Goal: Task Accomplishment & Management: Complete application form

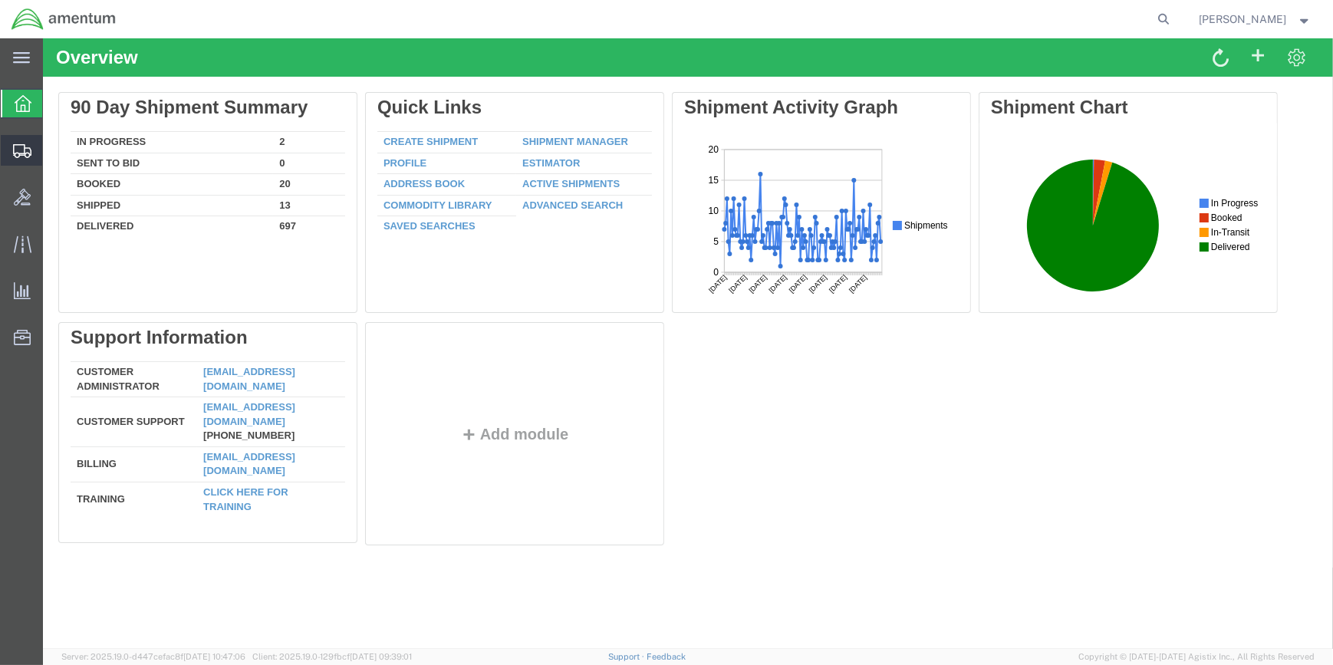
click at [0, 0] on span "Create Shipment" at bounding box center [0, 0] width 0 height 0
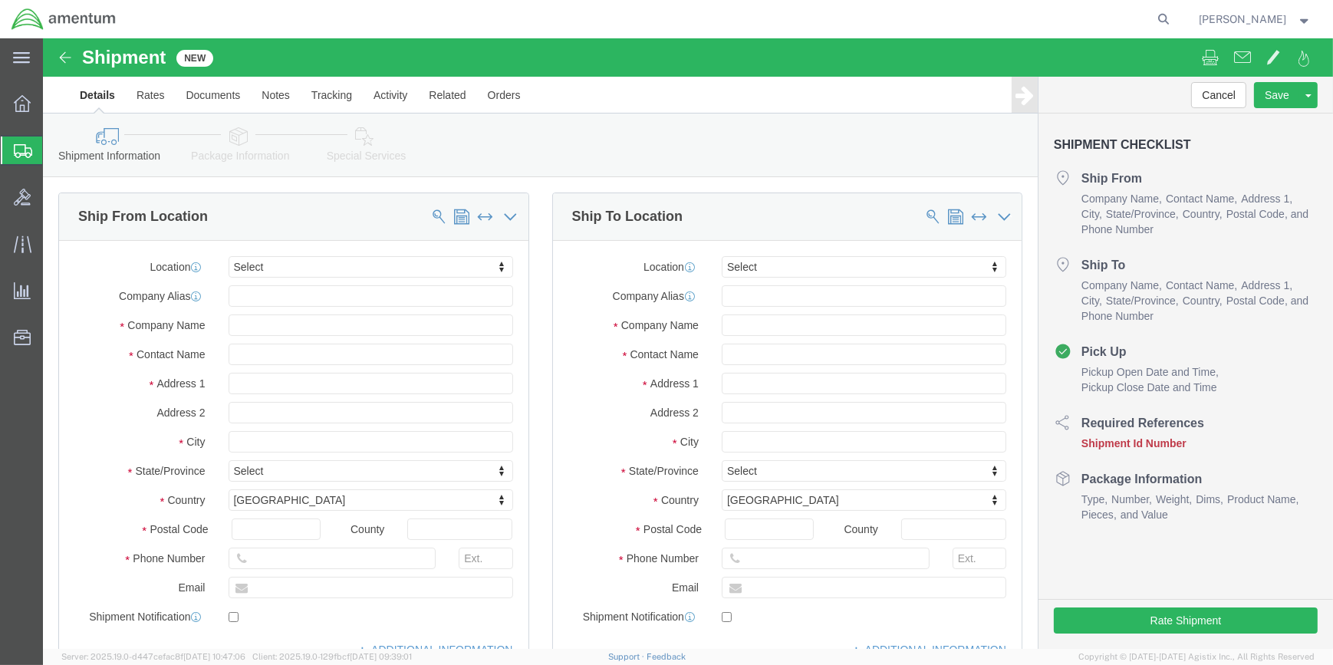
select select
type input "WSA"
select select "49914"
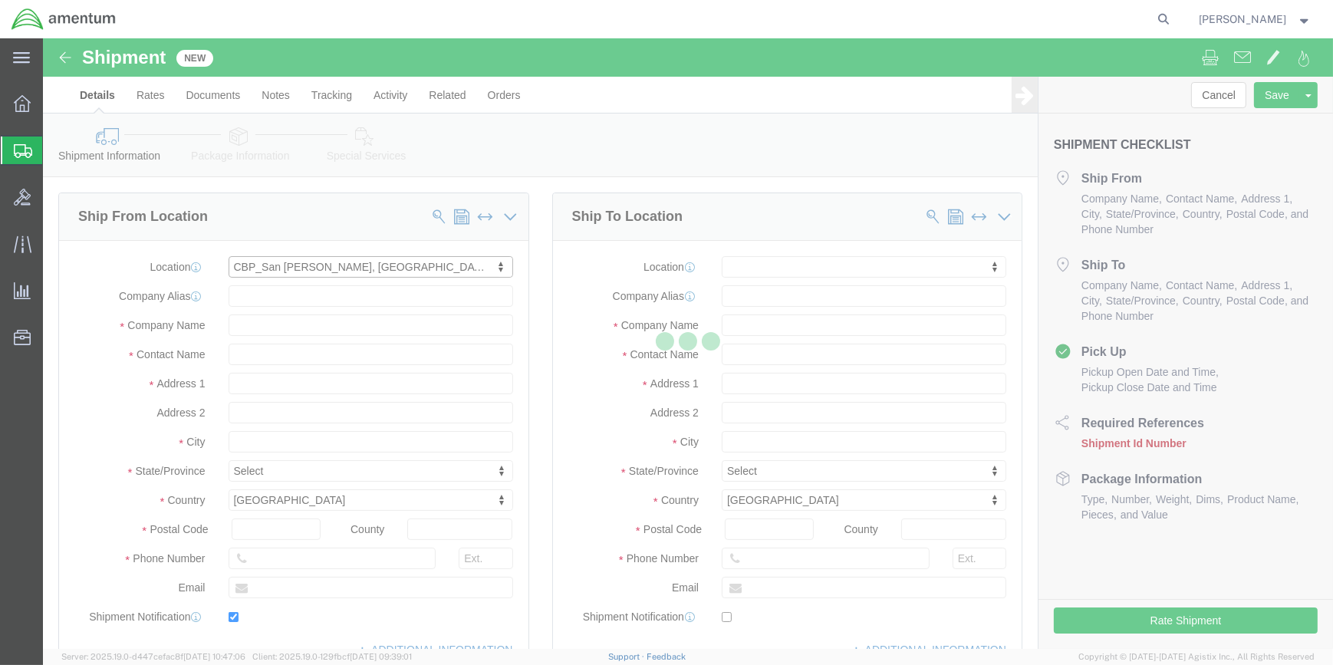
type input "[STREET_ADDRESS]"
type input "76904"
type input "[PHONE_NUMBER]"
type input "[PERSON_NAME][EMAIL_ADDRESS][PERSON_NAME][DOMAIN_NAME]"
checkbox input "true"
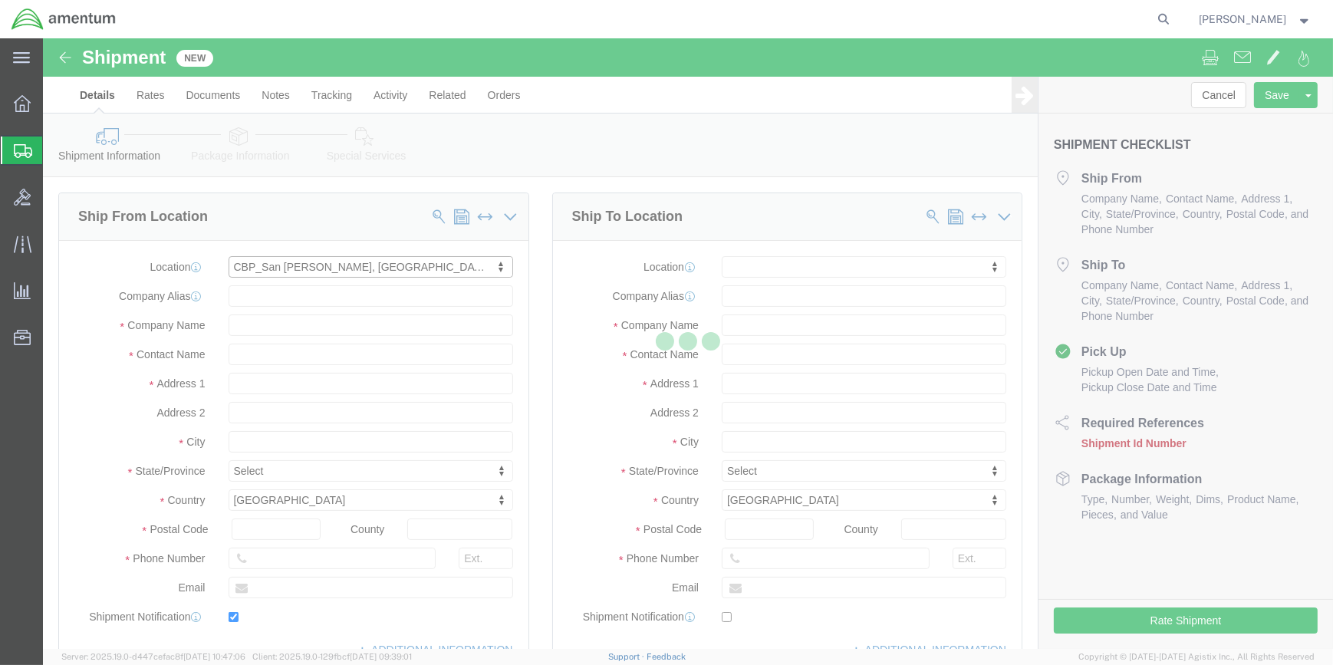
type input "Amentum Services, Inc"
type input "[PERSON_NAME]"
type input "San [PERSON_NAME]"
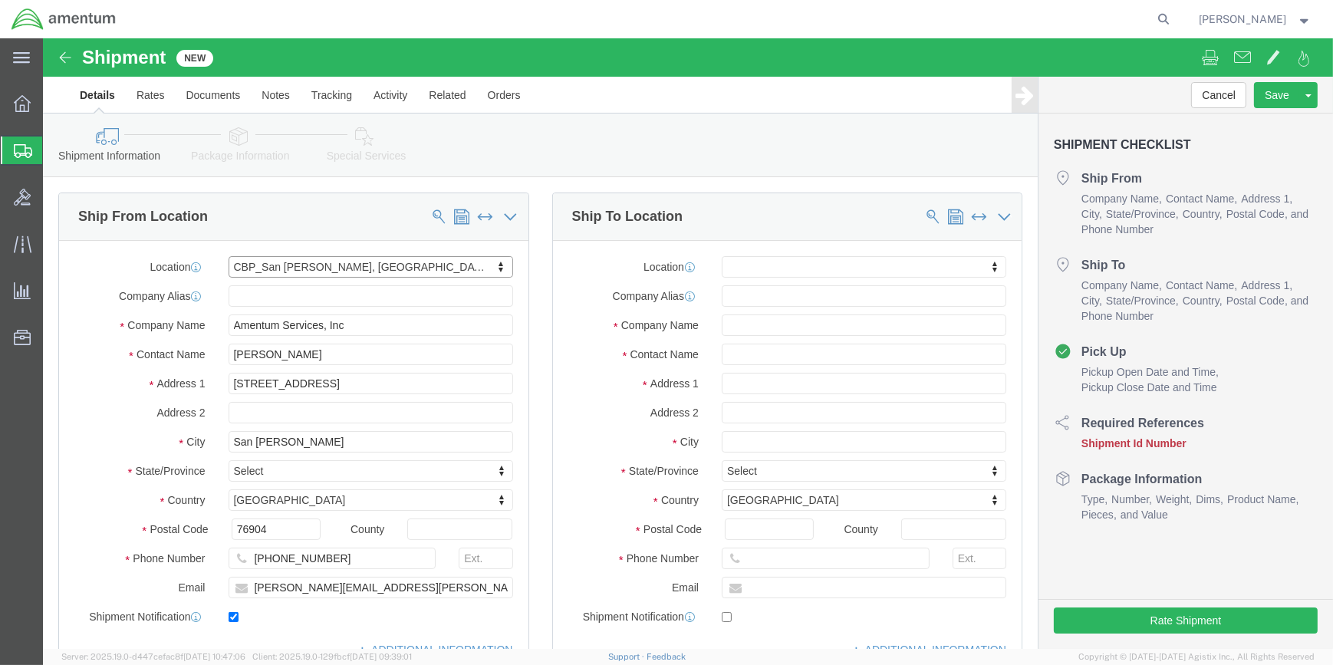
select select "[GEOGRAPHIC_DATA]"
drag, startPoint x: 225, startPoint y: 317, endPoint x: 156, endPoint y: 304, distance: 71.0
click div "Contact Name [PERSON_NAME]"
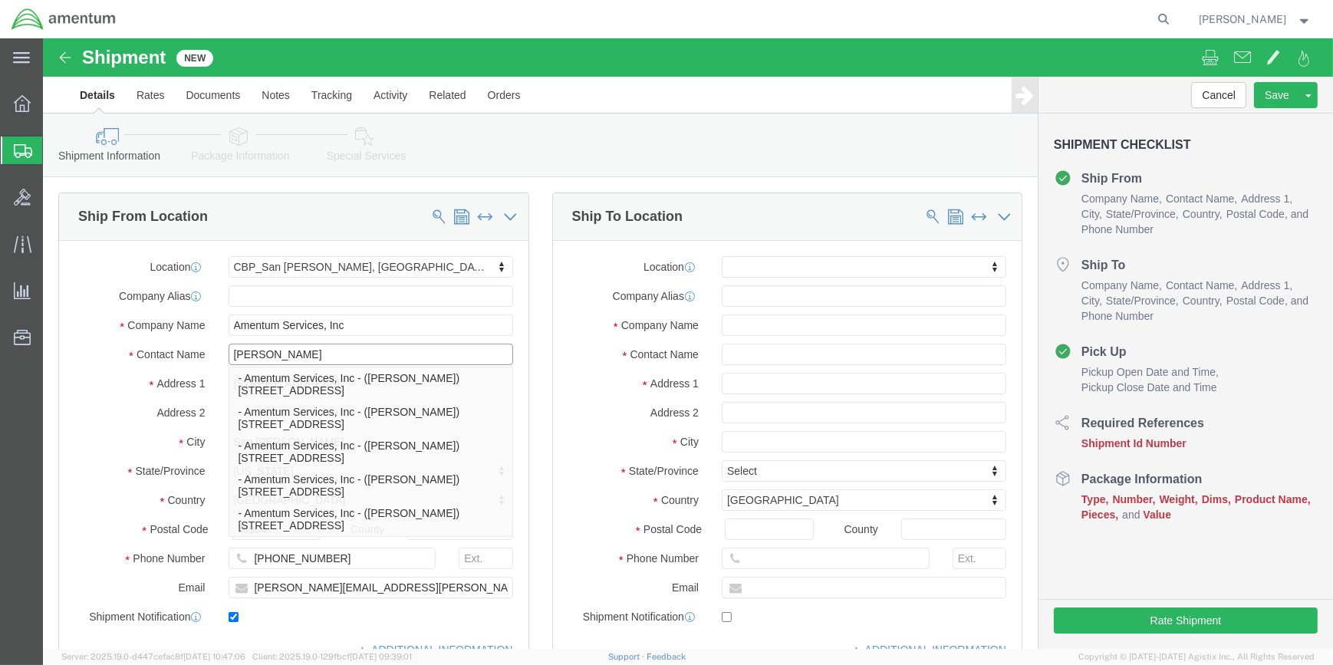
type input "[PERSON_NAME]"
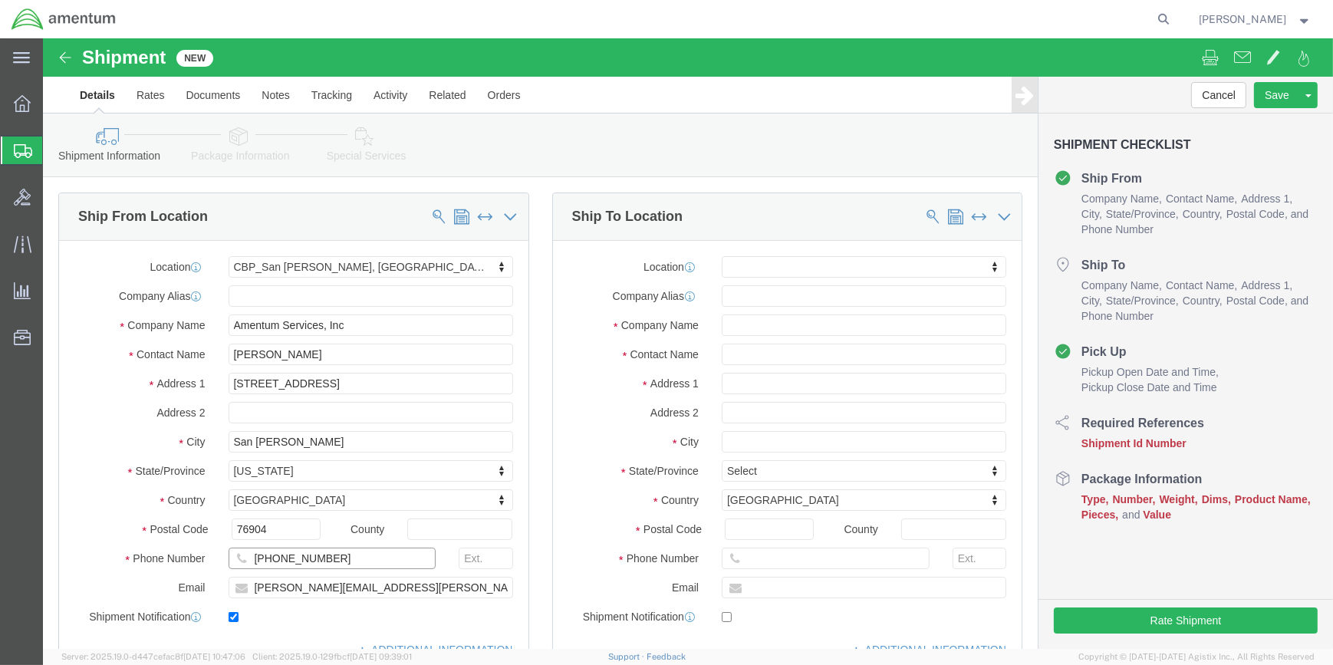
click input "[PHONE_NUMBER]"
type input "[PHONE_NUMBER]"
drag, startPoint x: 278, startPoint y: 550, endPoint x: 206, endPoint y: 543, distance: 73.2
click input "[PERSON_NAME][EMAIL_ADDRESS][PERSON_NAME][DOMAIN_NAME]"
type input "[PERSON_NAME][EMAIL_ADDRESS][PERSON_NAME][DOMAIN_NAME]"
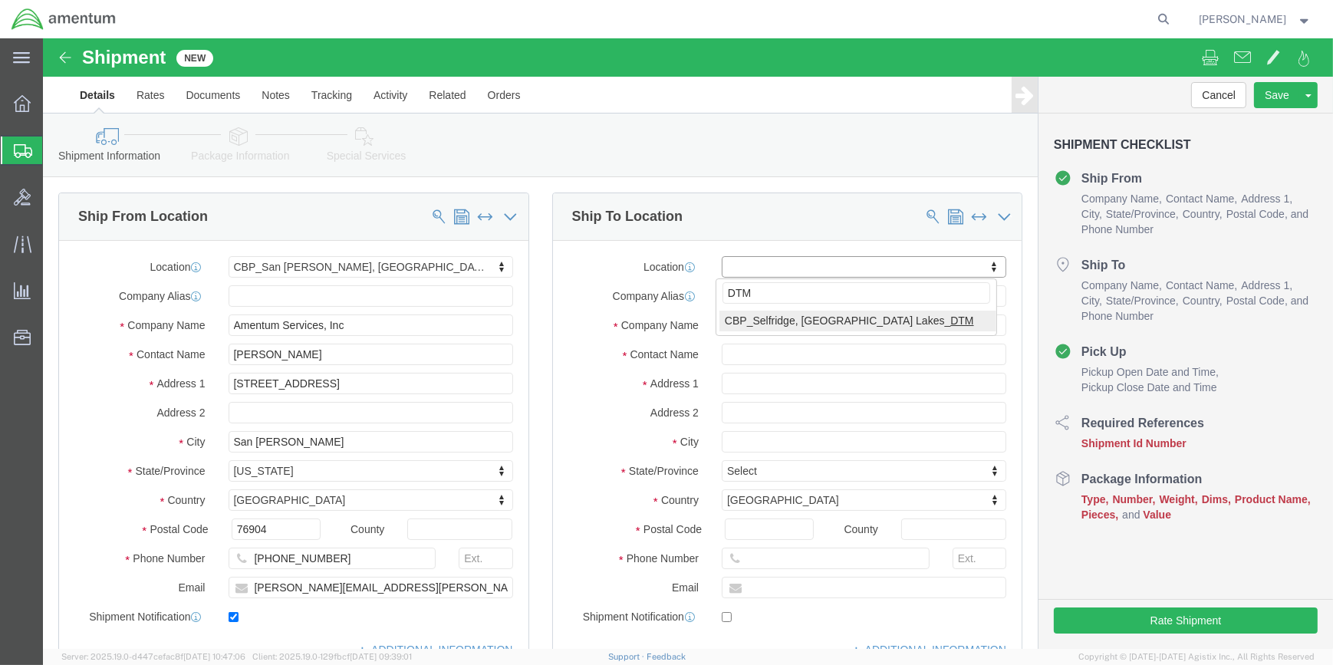
type input "DTM"
select select "49921"
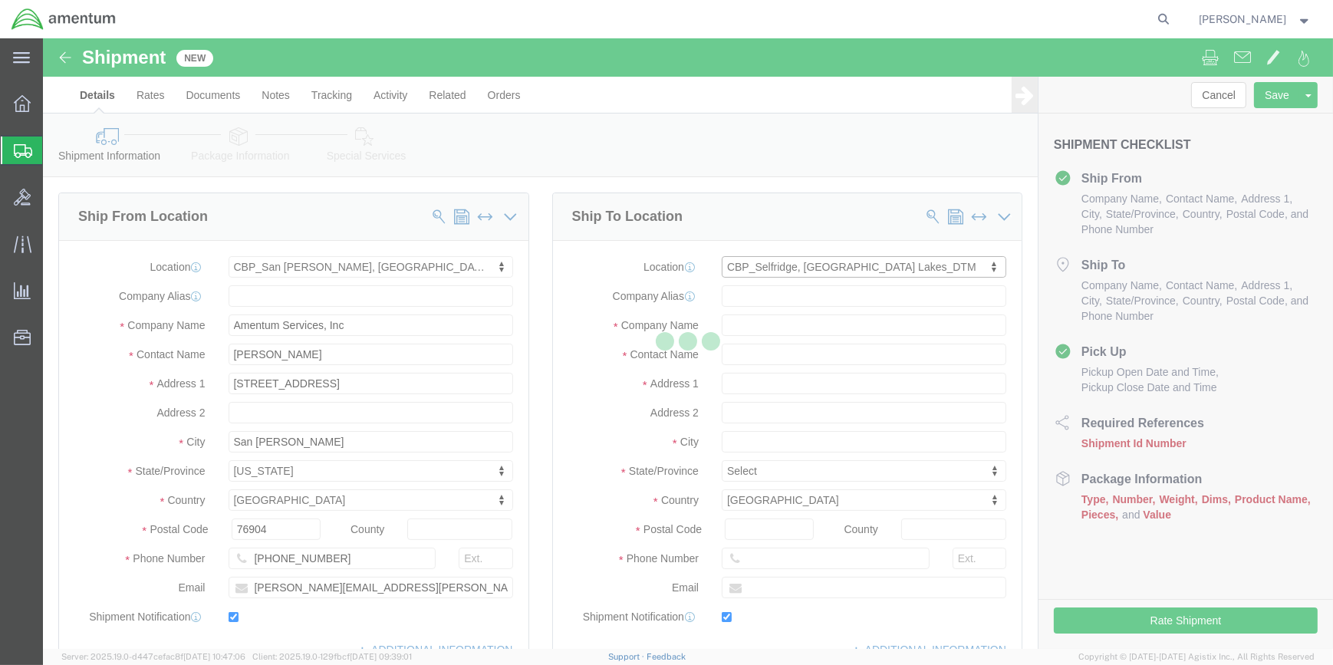
type input "[STREET_ADDRESS]"
type input "Building 1422"
type input "48045"
type input "[PHONE_NUMBER]"
type input "[PERSON_NAME][EMAIL_ADDRESS][PERSON_NAME][DOMAIN_NAME]"
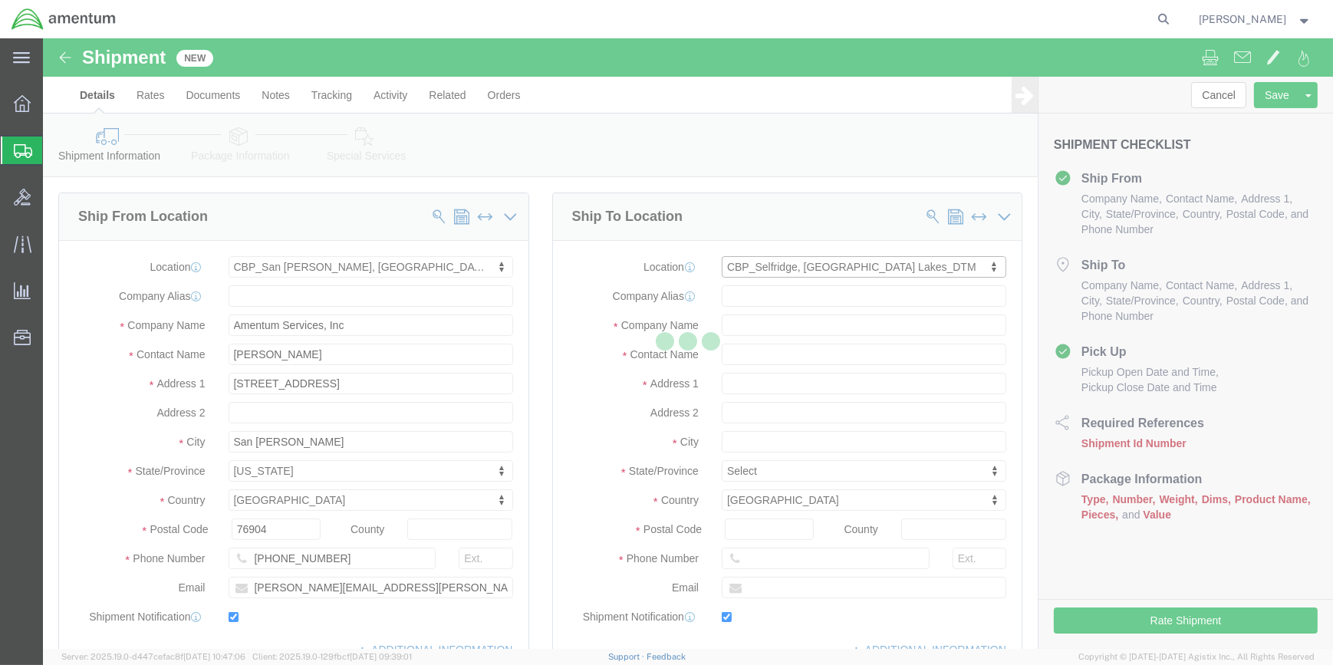
checkbox input "true"
type input "Amentum Services, Inc"
type input "[PERSON_NAME]"
type input "Selfridge"
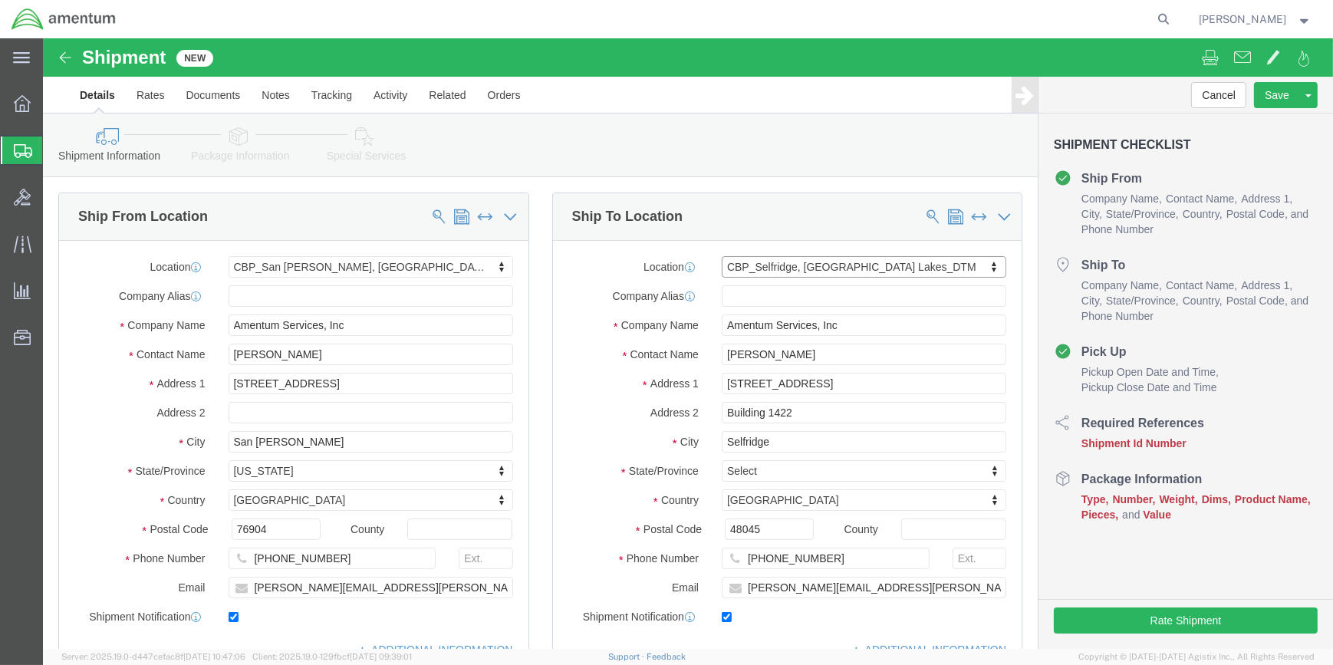
select select "MI"
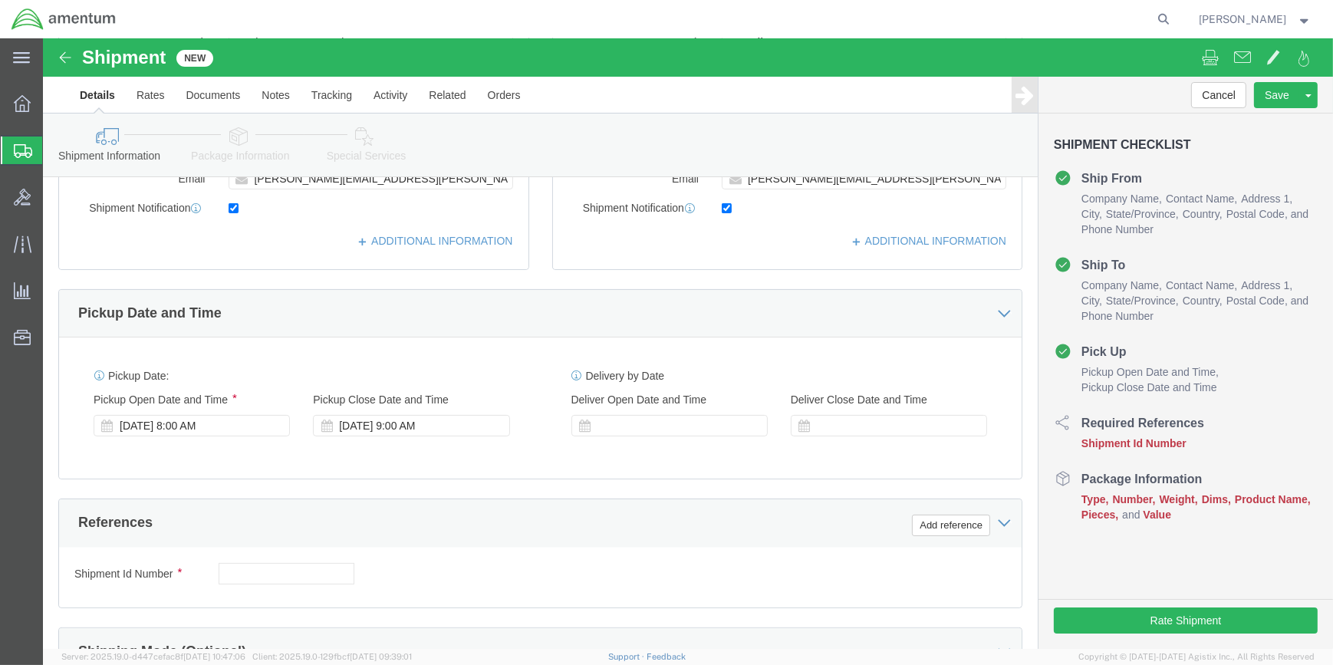
scroll to position [488, 0]
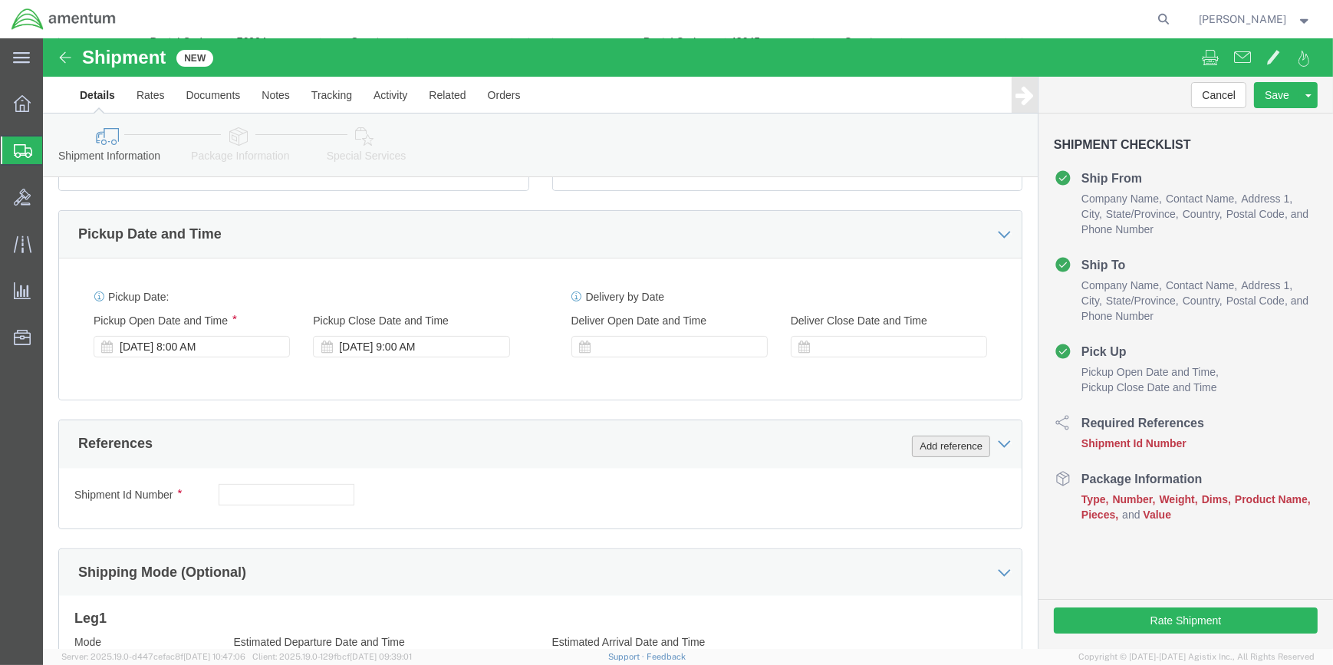
click button "Add reference"
click input "text"
click button "Add reference"
click select "Select Account Type Activity ID Airline Appointment Number ASN Batch Request # …"
select select "CUSTREF"
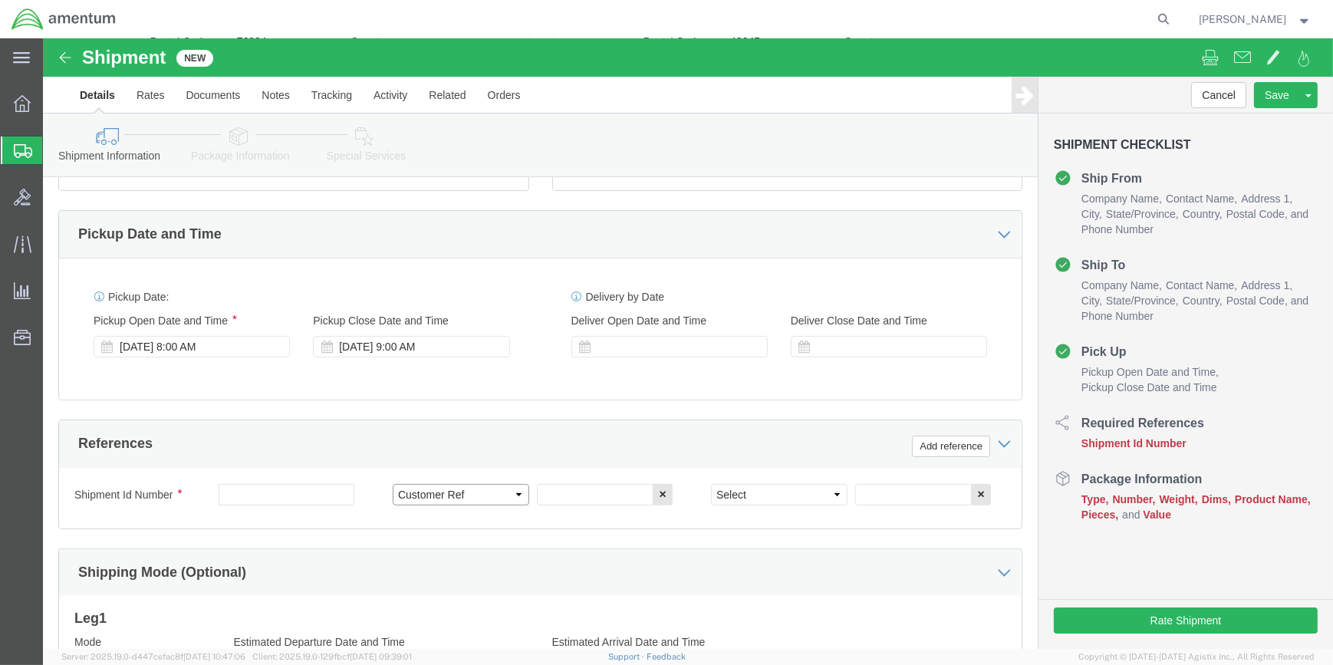
click select "Select Account Type Activity ID Airline Appointment Number ASN Batch Request # …"
click input "text"
drag, startPoint x: 559, startPoint y: 456, endPoint x: 597, endPoint y: 456, distance: 37.6
click input "text"
type input "V"
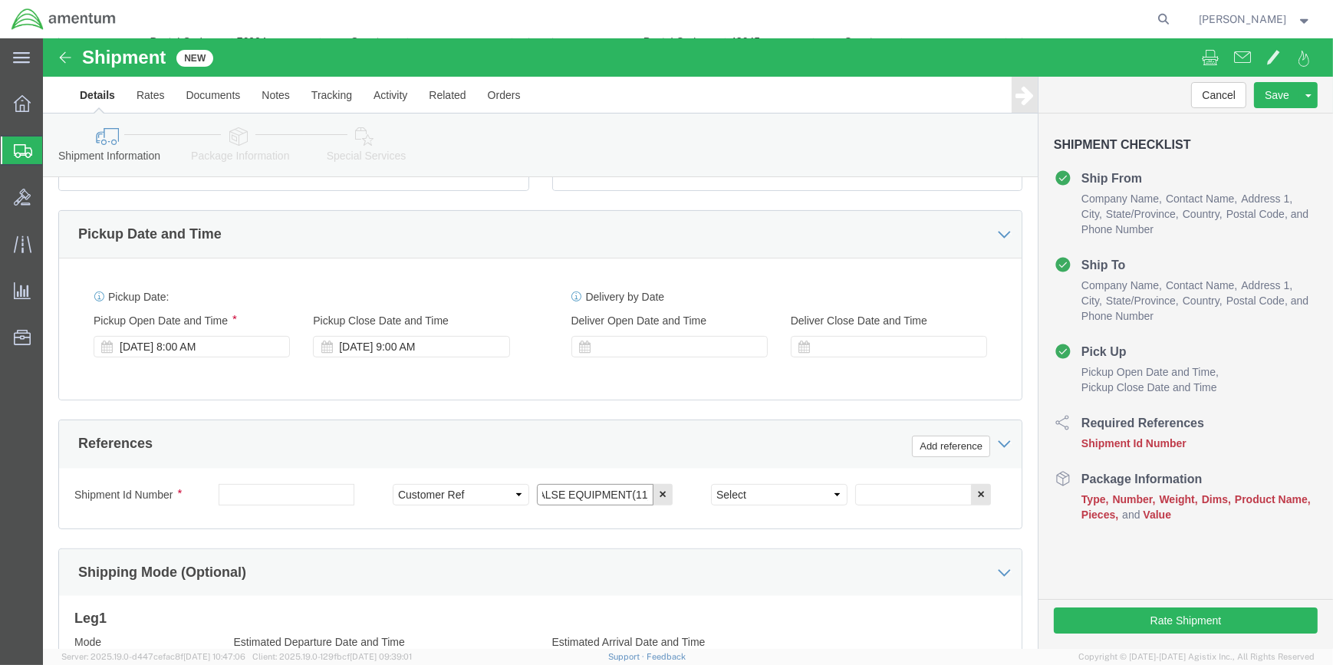
scroll to position [0, 8]
type input "ALSE EQUIPMENT(11)"
drag, startPoint x: 787, startPoint y: 456, endPoint x: 773, endPoint y: 453, distance: 14.0
click select "Select Account Type Activity ID Airline Appointment Number ASN Batch Request # …"
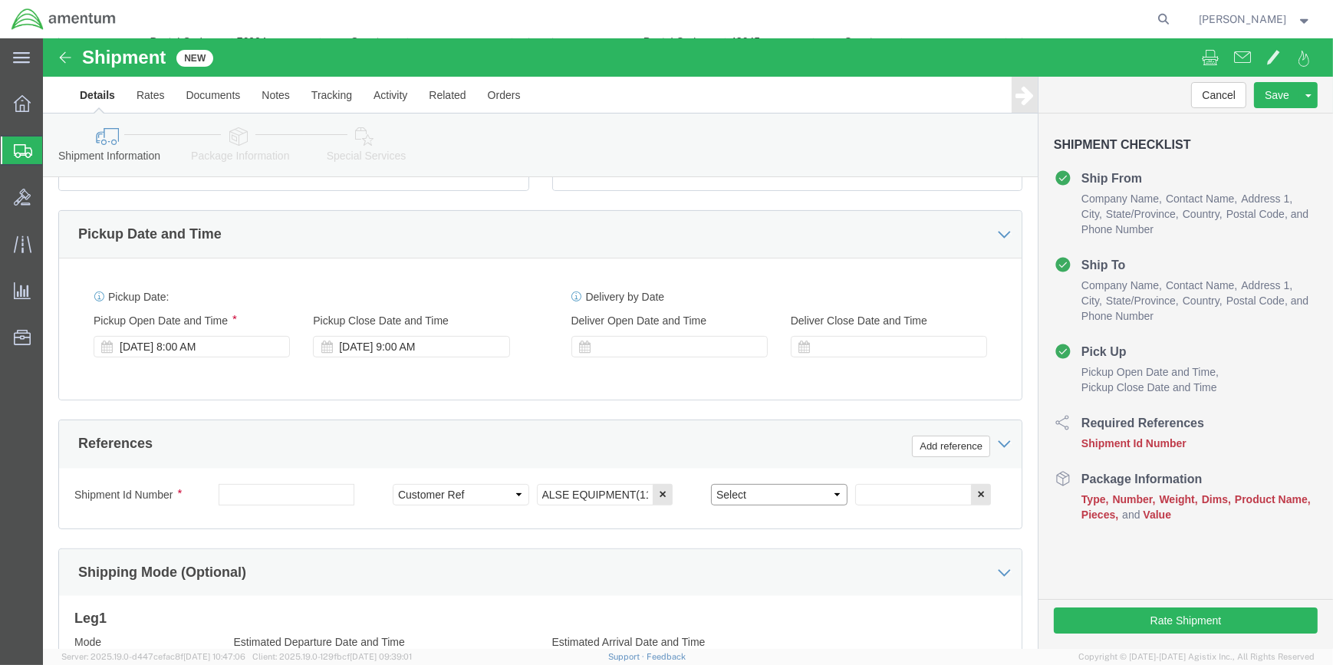
select select "DEPT"
click select "Select Account Type Activity ID Airline Appointment Number ASN Batch Request # …"
click input "text"
type input "D"
type input "CBP"
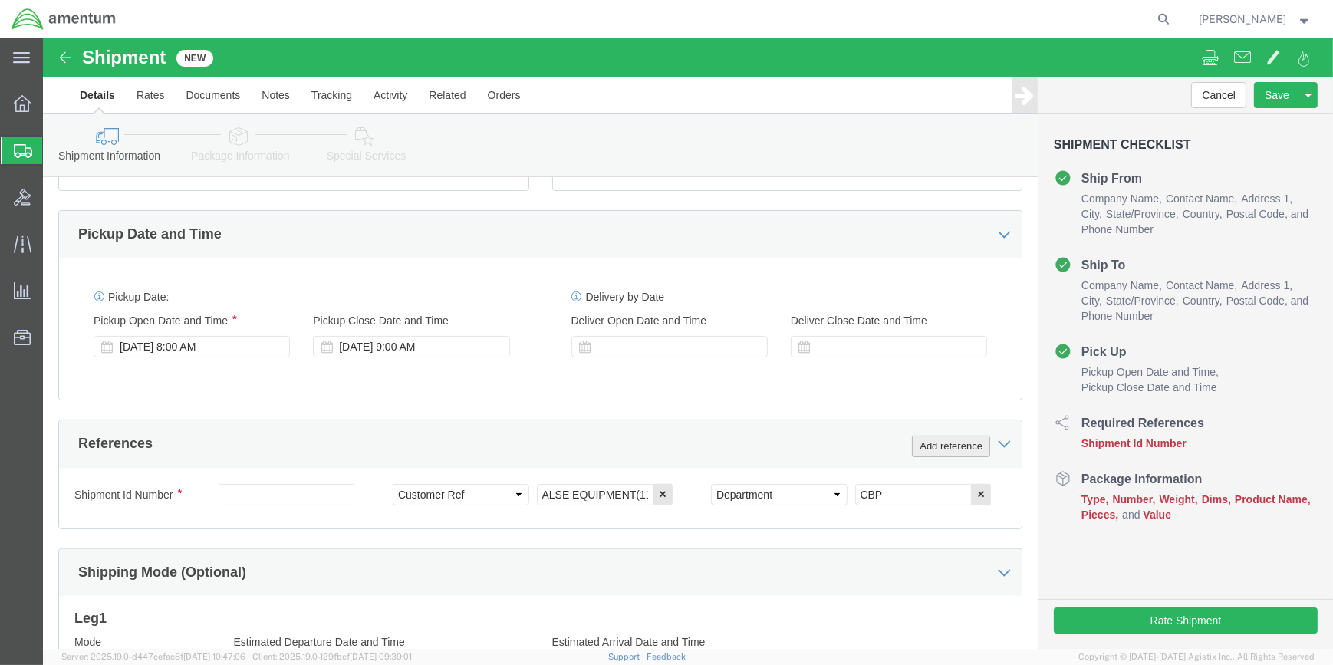
drag, startPoint x: 890, startPoint y: 401, endPoint x: 693, endPoint y: 416, distance: 196.9
click button "Add reference"
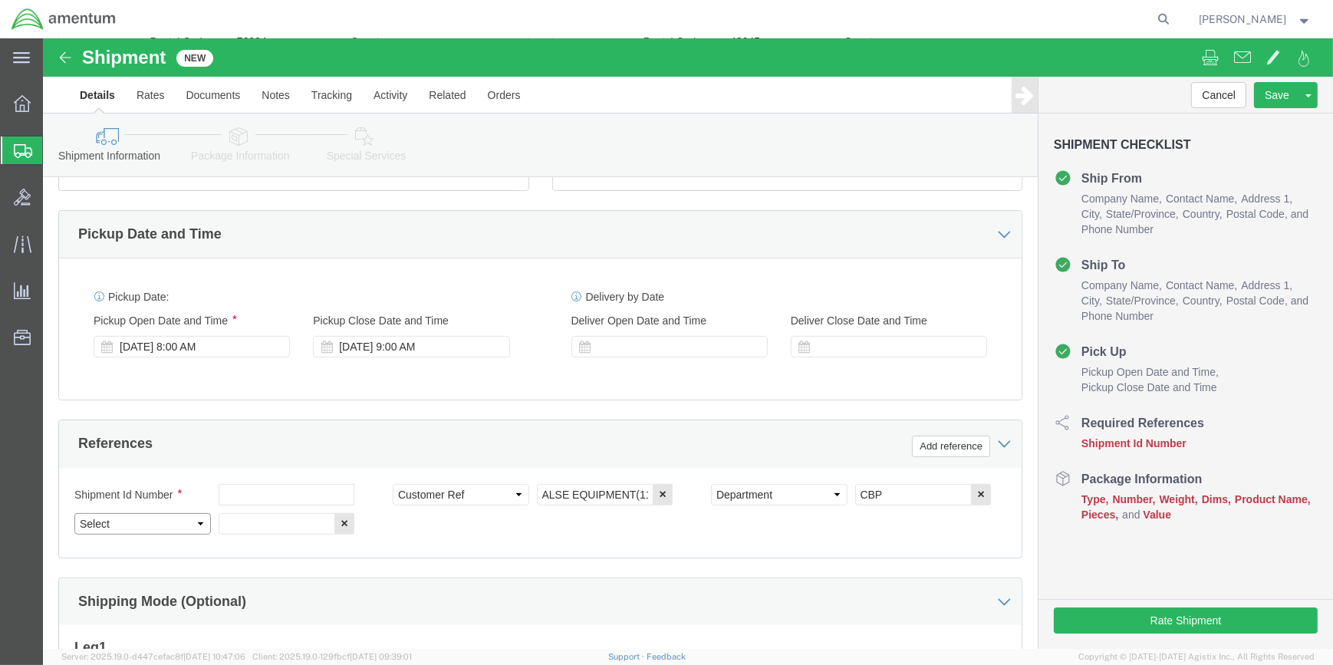
drag, startPoint x: 156, startPoint y: 481, endPoint x: 147, endPoint y: 483, distance: 9.5
click select "Select Account Type Activity ID Airline Appointment Number ASN Batch Request # …"
select select "PROJNUM"
click select "Select Account Type Activity ID Airline Appointment Number ASN Batch Request # …"
drag, startPoint x: 233, startPoint y: 485, endPoint x: 508, endPoint y: 462, distance: 276.3
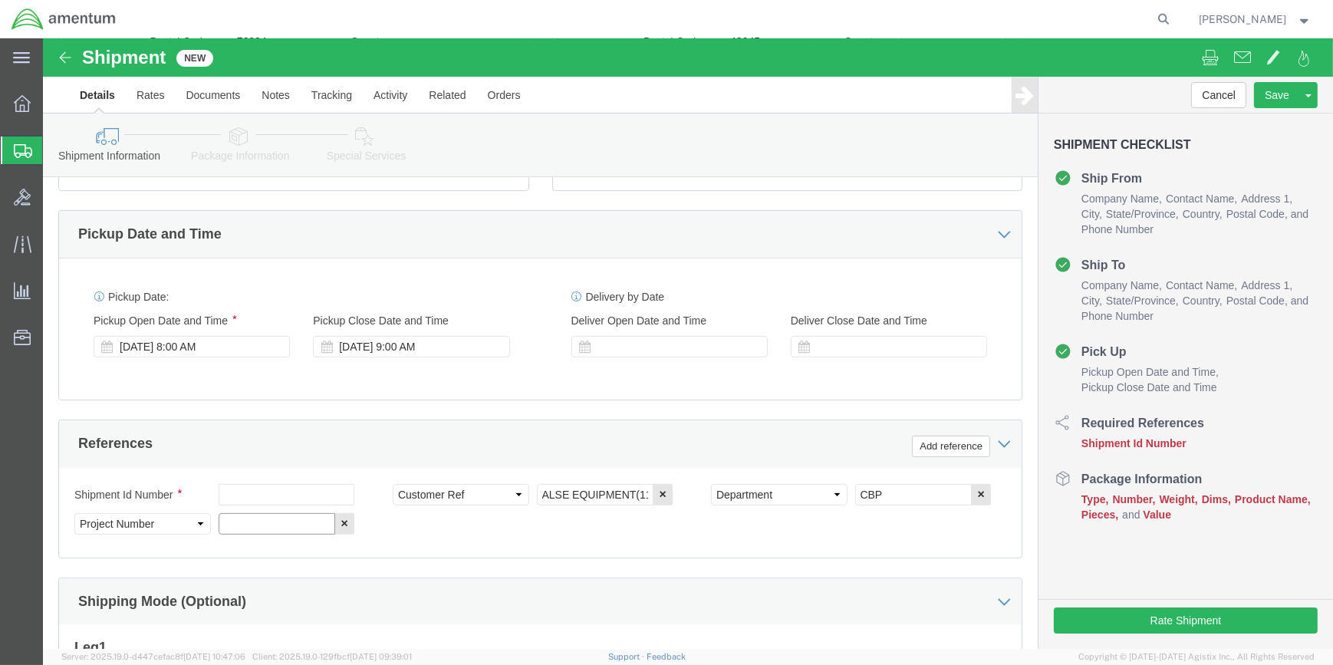
click input "text"
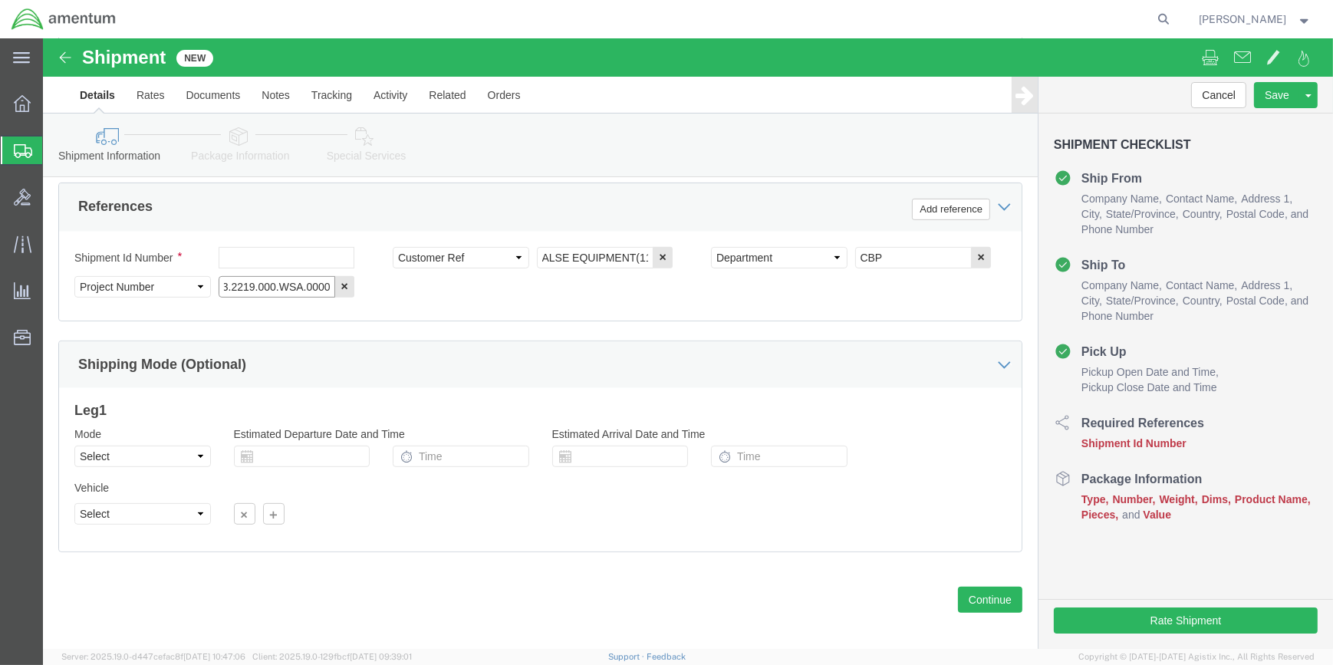
scroll to position [735, 0]
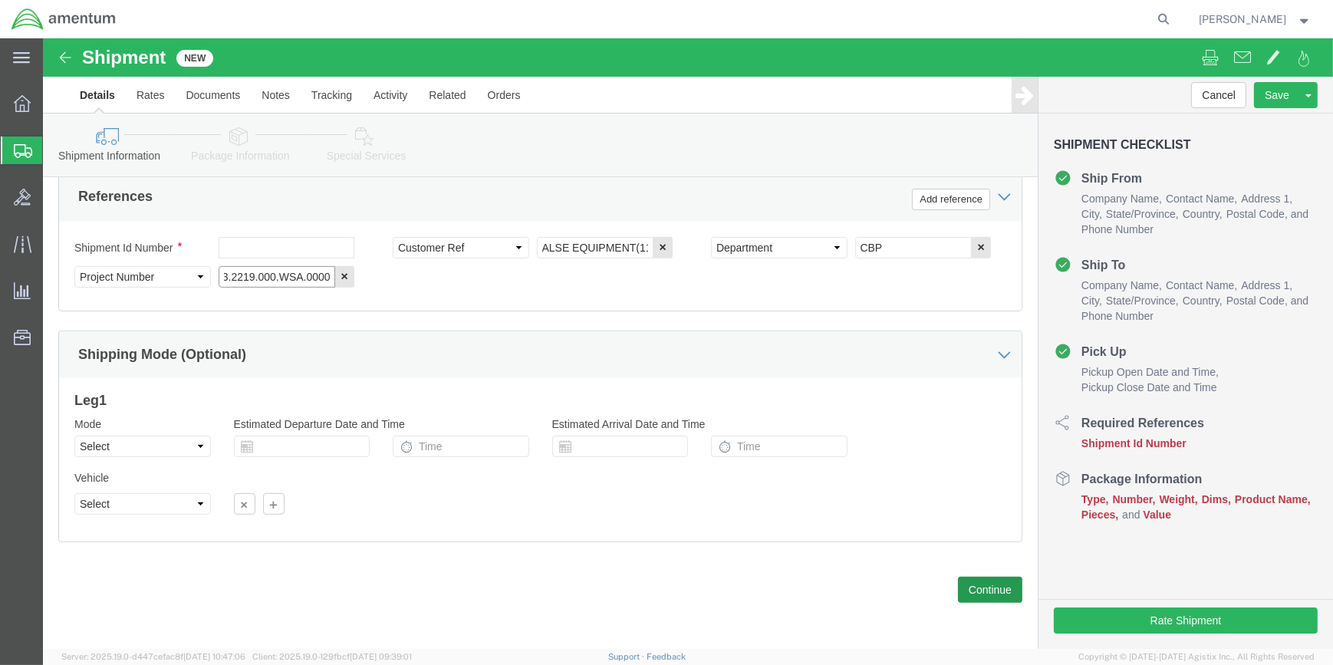
type input "6118.03.03.2219.000.WSA.0000"
click button "Continue"
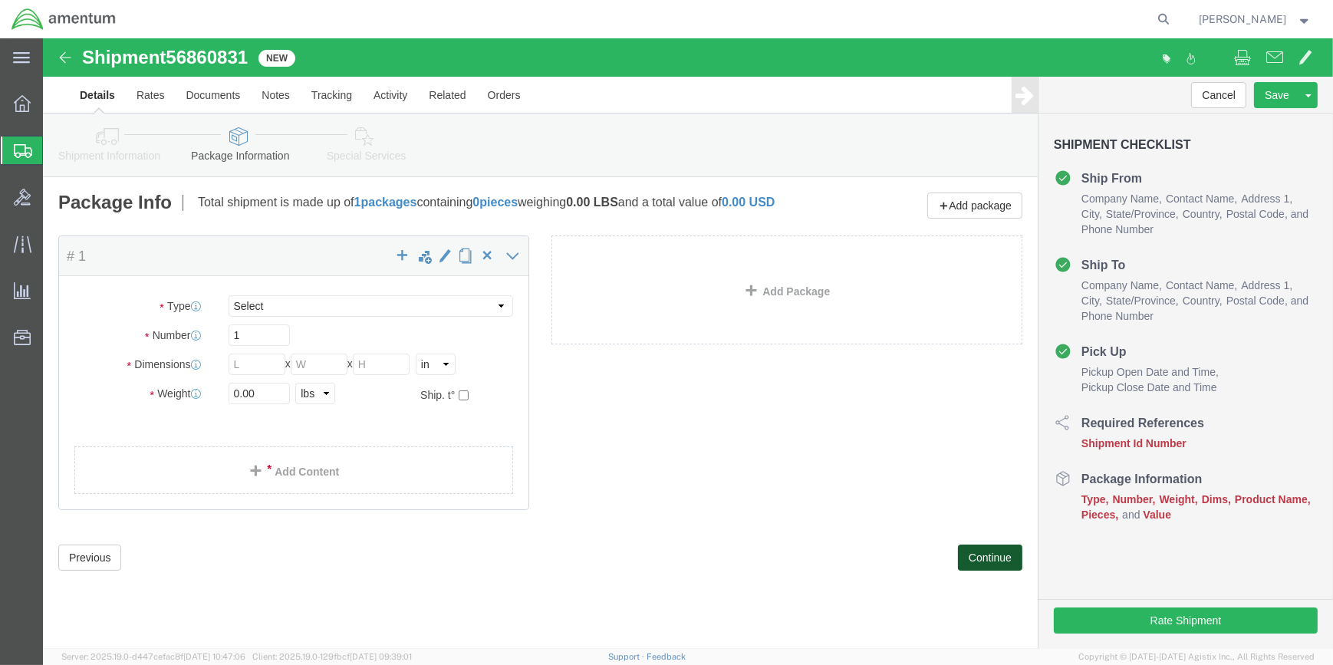
select select "CBOX"
click input "text"
type input "18"
type input "28"
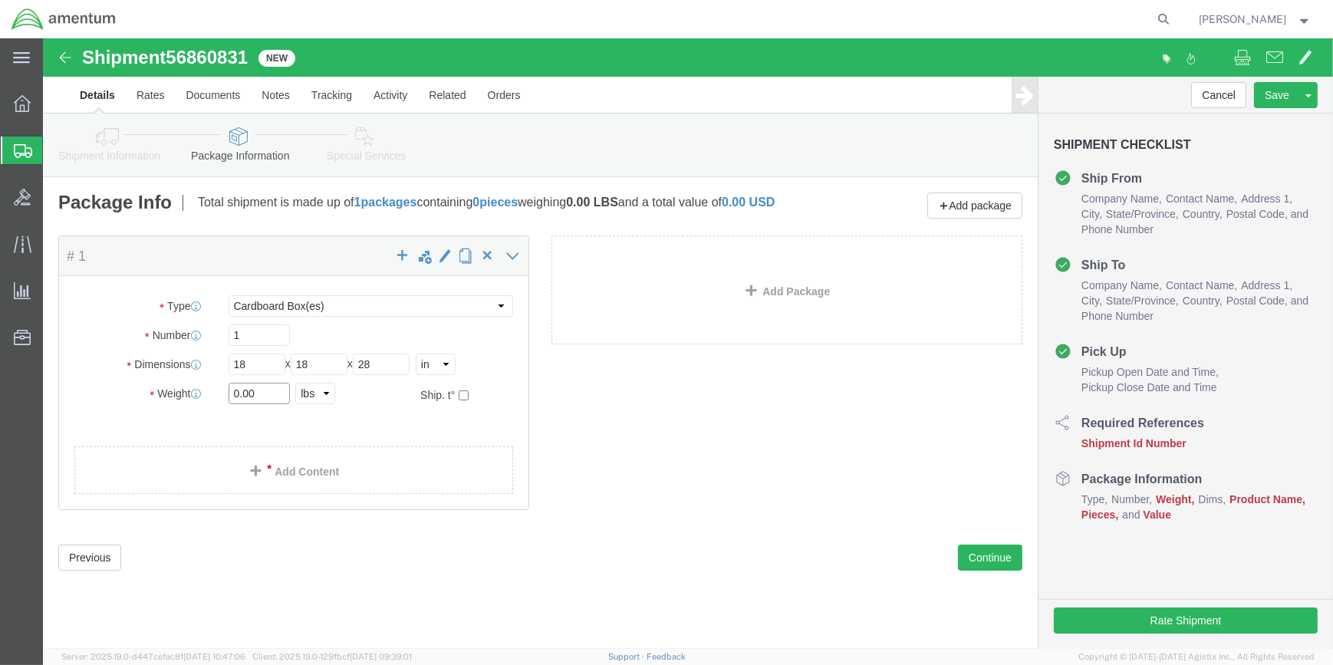
click input "0.00"
type input "0"
type input "83.5"
click span
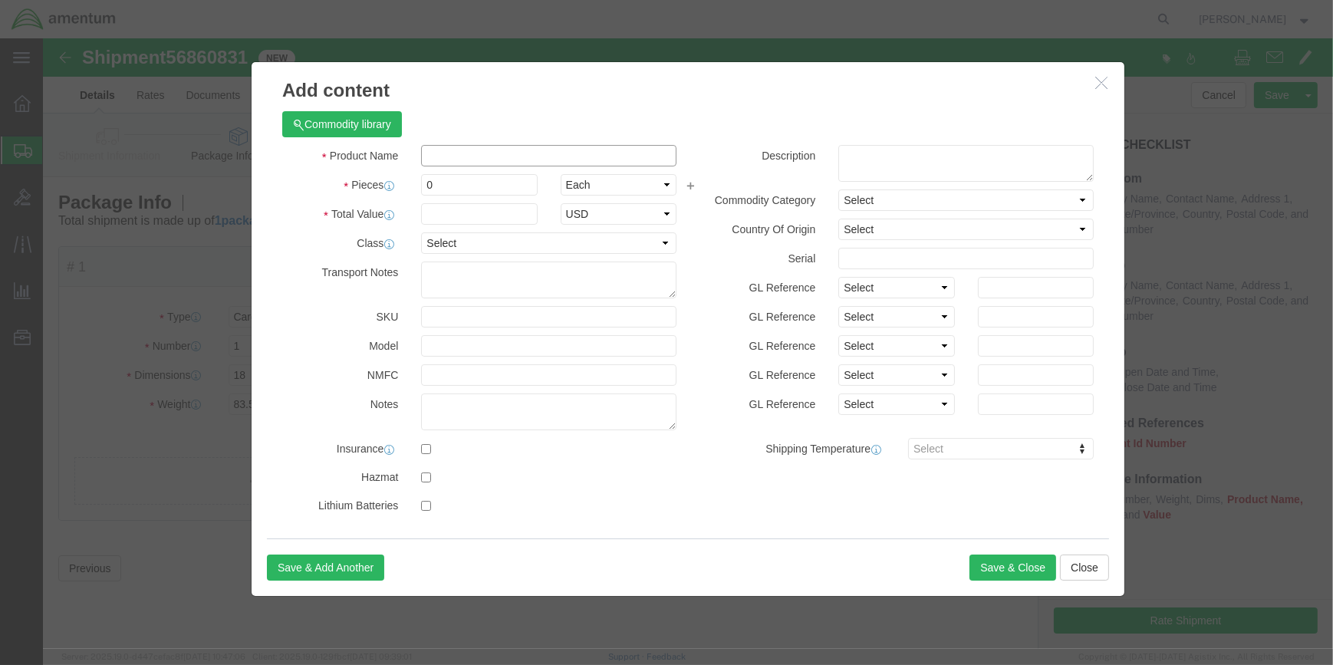
drag, startPoint x: 451, startPoint y: 116, endPoint x: 472, endPoint y: 116, distance: 20.7
click input "text"
type input "CREW VEST"
type input ".05"
select select "USD"
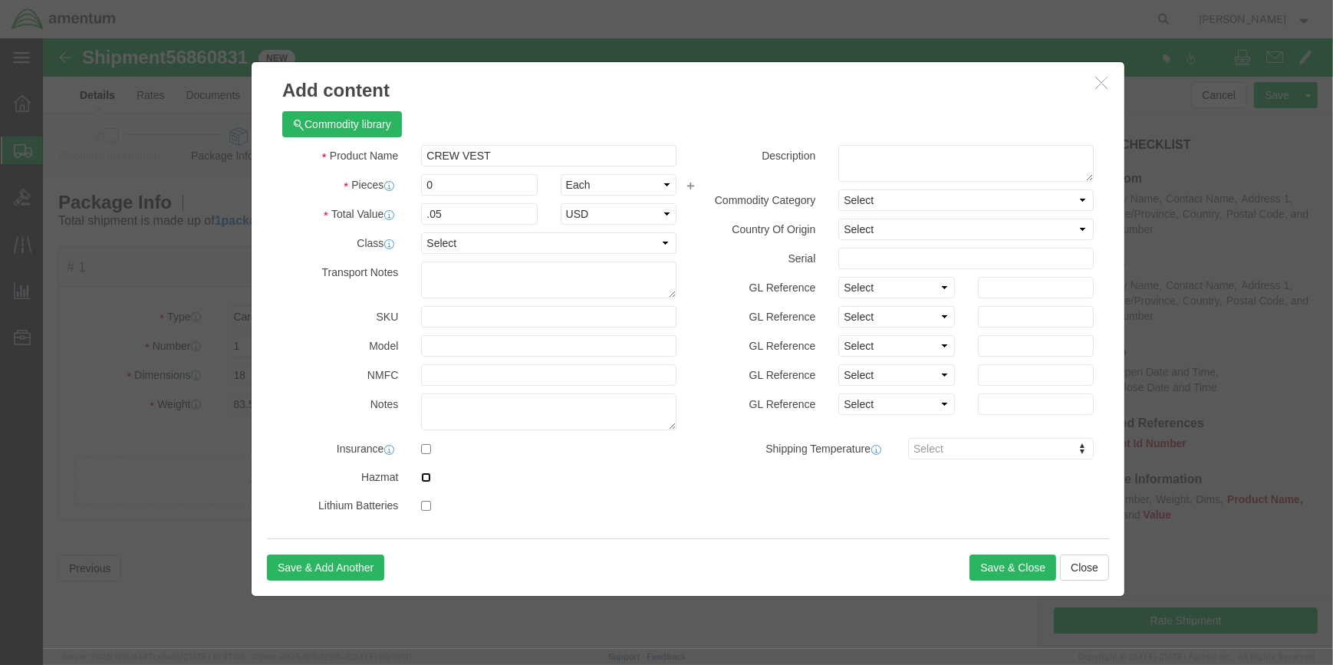
click input "checkbox"
checkbox input "true"
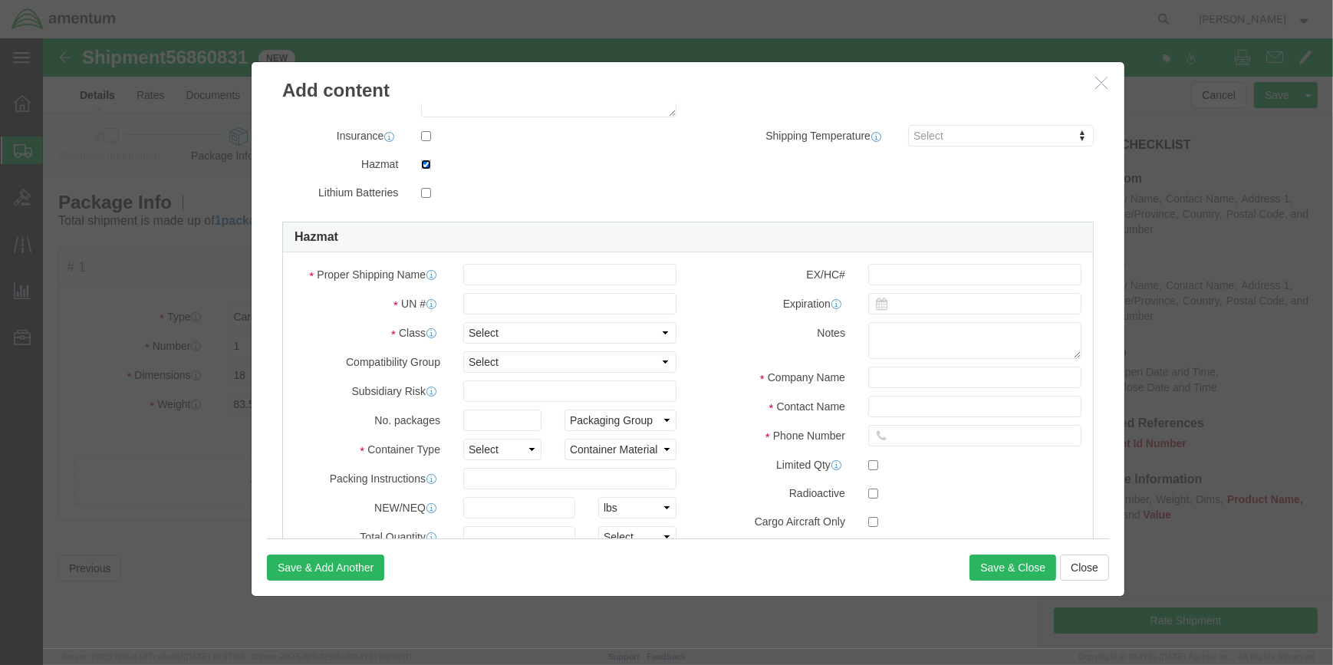
scroll to position [196, 0]
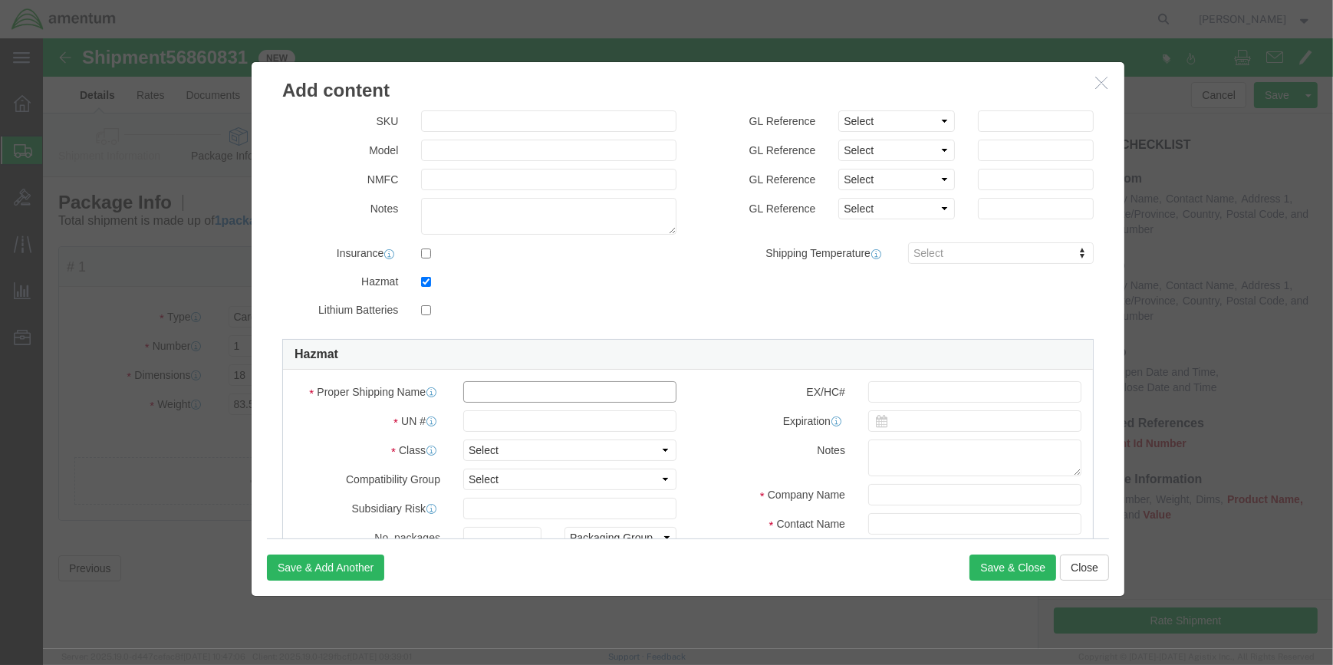
click input "text"
type input "LIFE-SAVING APPLIANCES, SELF-INFLATING"
click input "text"
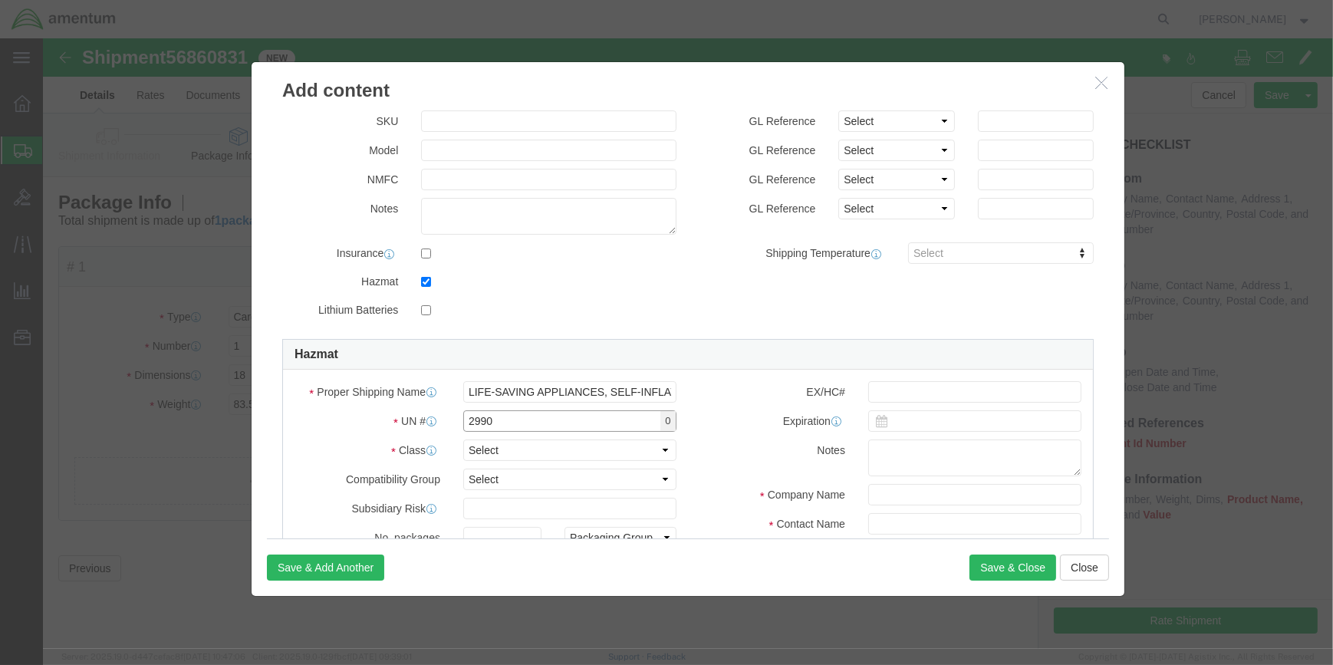
type input "2990"
click select "Select 1 Explosive 1.1 Explosive 1.2 Explosive 1.3 Explosive 1.4 Explosive 1.5 …"
select select "9 Miscellaneous"
click select "Select 1 Explosive 1.1 Explosive 1.2 Explosive 1.3 Explosive 1.4 Explosive 1.5 …"
click select "Select A B C D E F G H J K L N S"
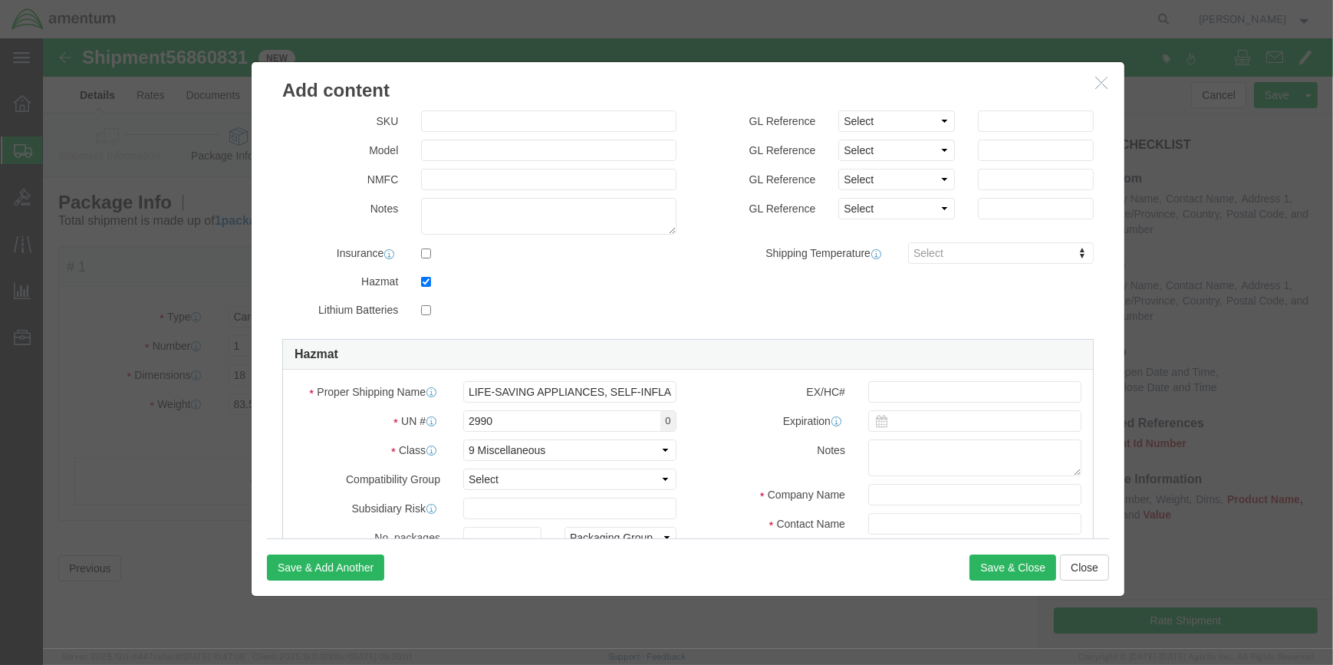
drag, startPoint x: 699, startPoint y: 367, endPoint x: 686, endPoint y: 359, distance: 15.8
click div "EX/HC# Expiration Notes Company Name Contact Name Phone Number Limited Qty Radi…"
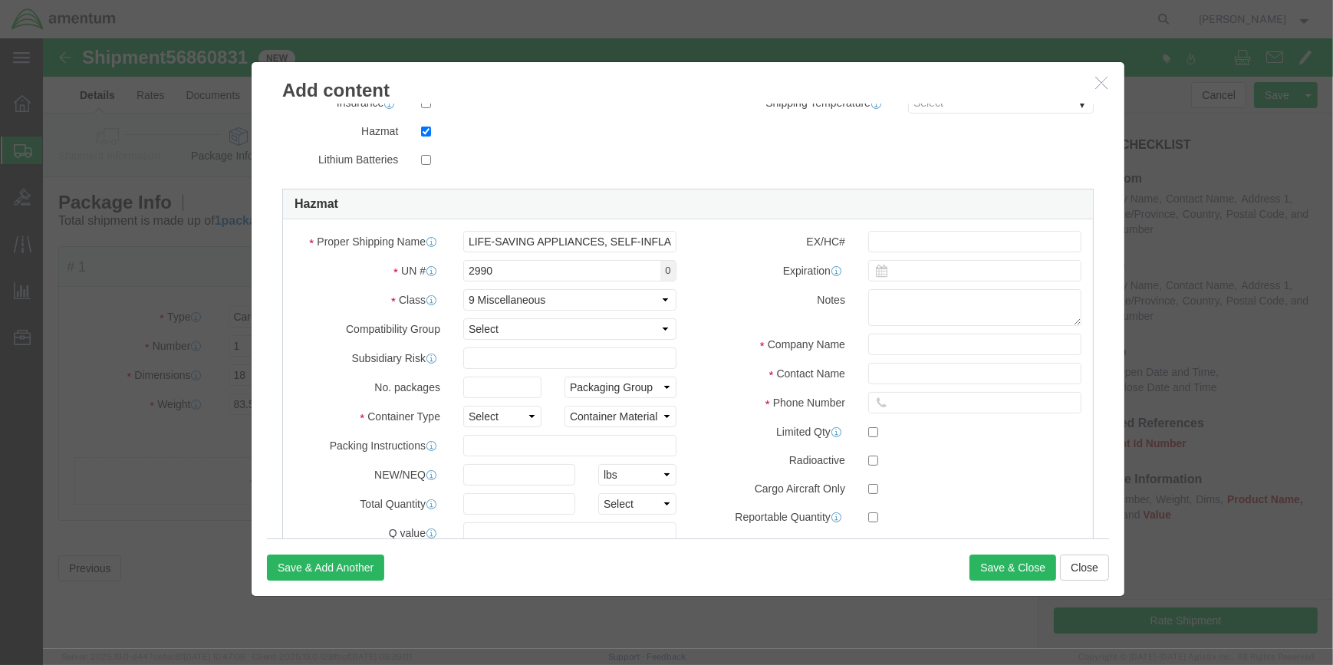
scroll to position [404, 0]
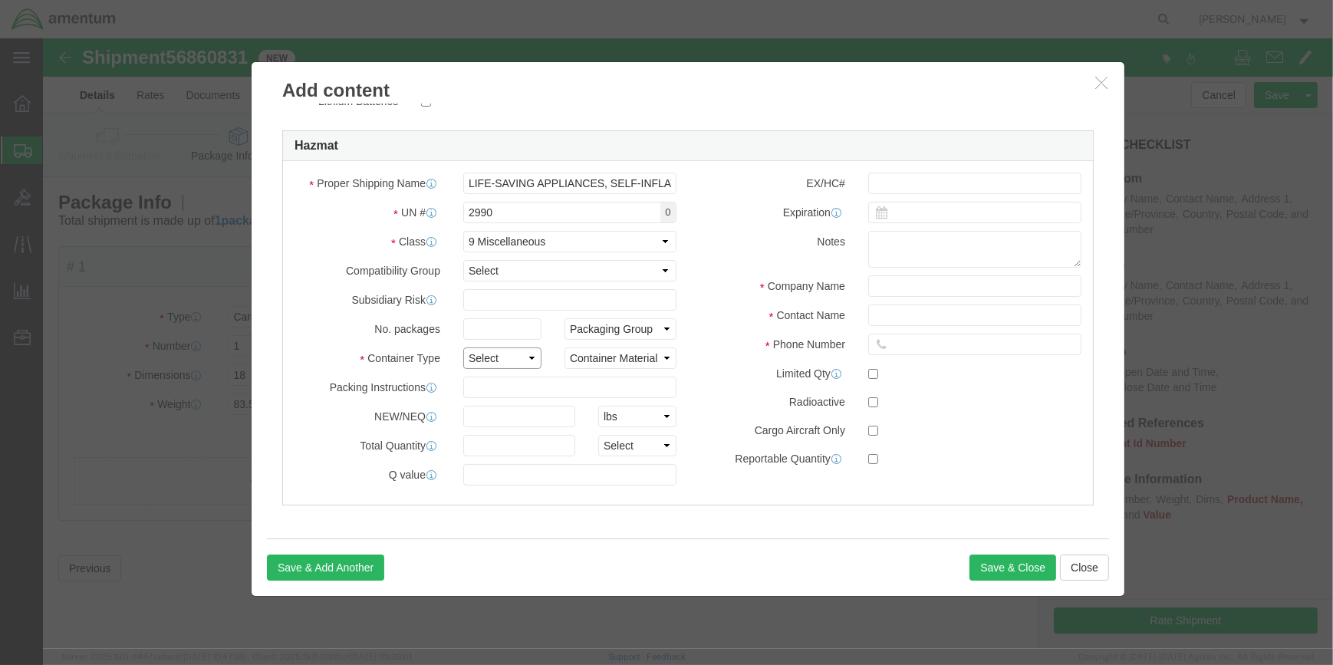
click select "Select 1 - Drums 2 - Reserved 3 - Jerricans 4 - Boxes 5 - Bags 6 - Composite Pa…"
select select "BOXES"
click select "Select 1 - Drums 2 - Reserved 3 - Jerricans 4 - Boxes 5 - Bags 6 - Composite Pa…"
click select "Container Material A - Steel (all types and surface treatments) B - Aluminum C …"
select select "FIBERBOARD"
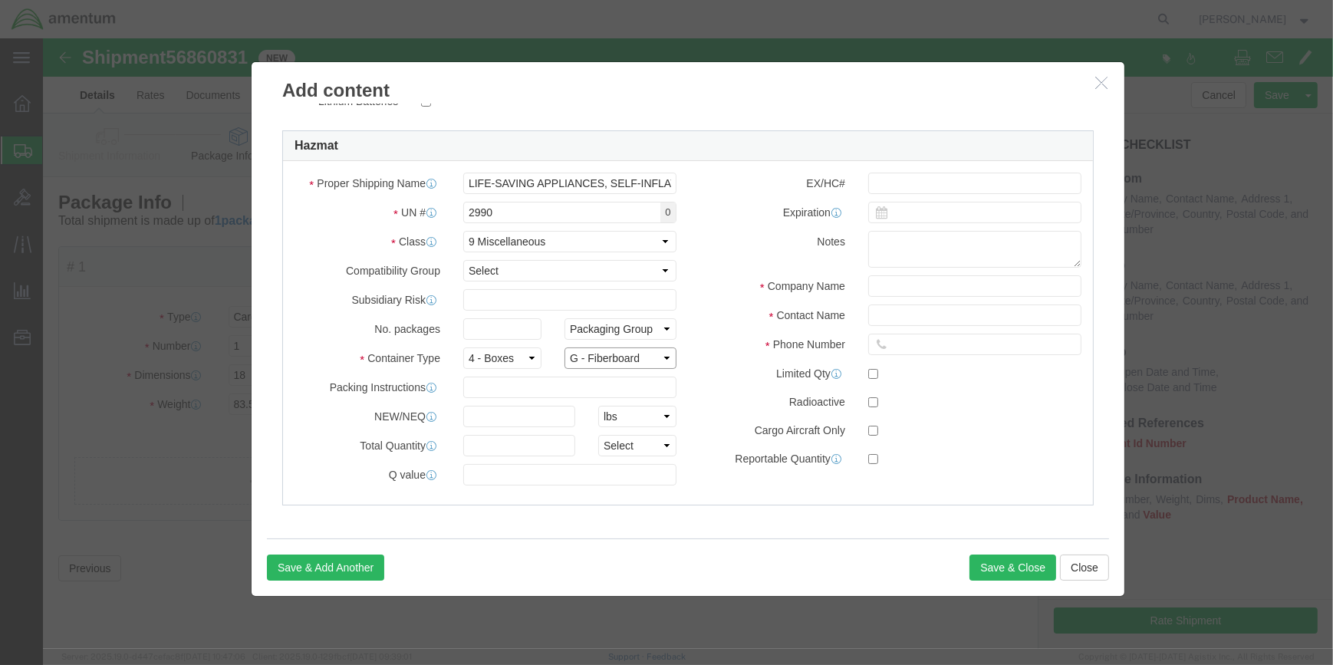
click select "Container Material A - Steel (all types and surface treatments) B - Aluminum C …"
drag, startPoint x: 471, startPoint y: 350, endPoint x: 517, endPoint y: 360, distance: 47.1
click input "text"
type input "955"
click input "text"
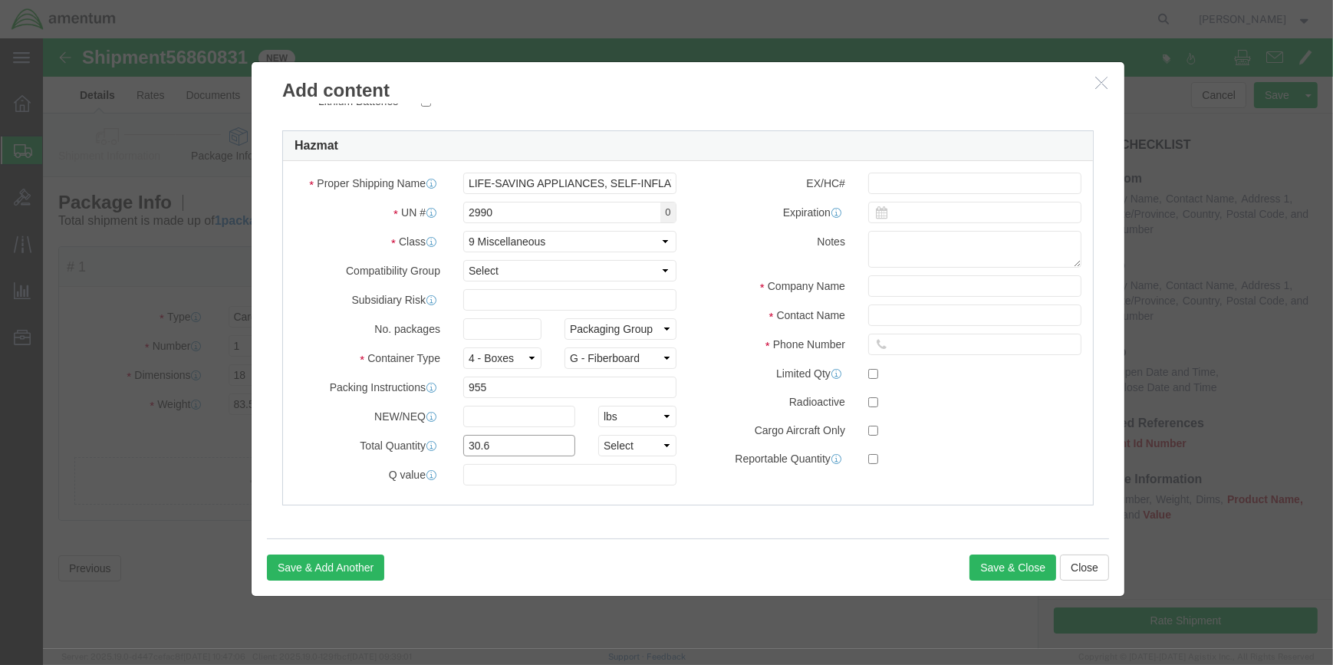
type input "30.6"
click select "Select curies gallons kgs lbs liters milliliters"
select select "KGS"
click select "Select curies gallons kgs lbs liters milliliters"
click input "text"
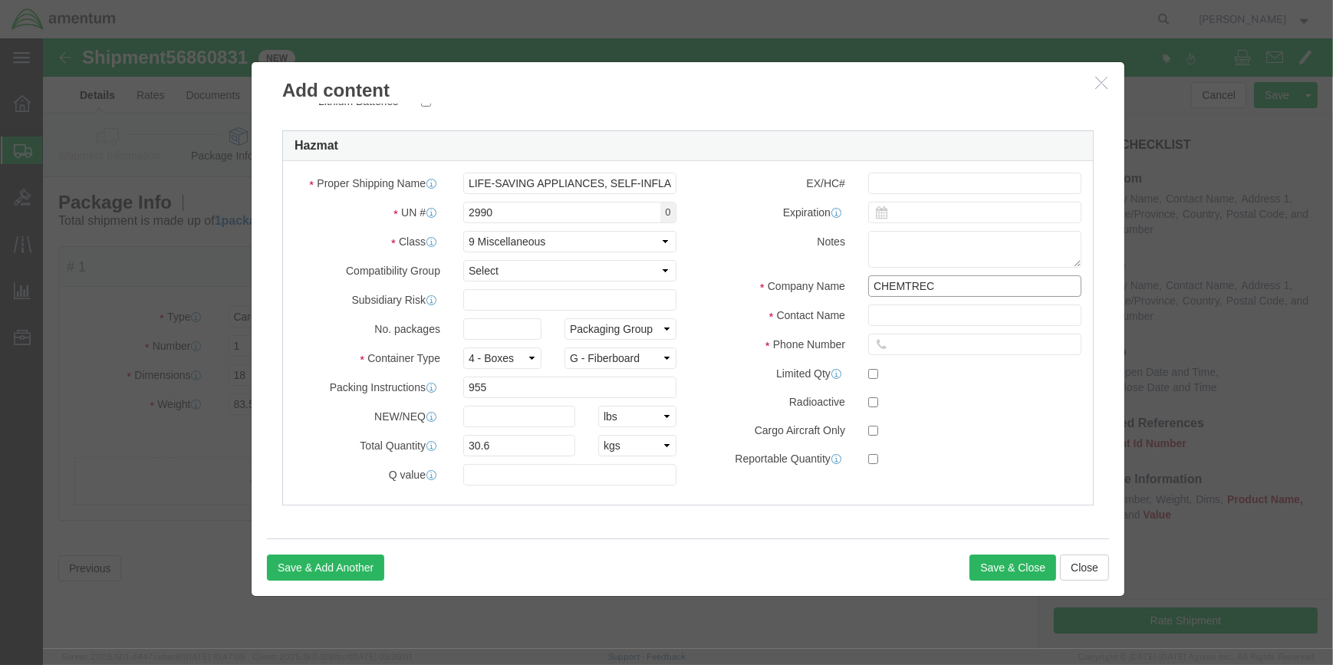
type input "CHEMTREC"
type input "CCN 216832"
type input "[PHONE_NUMBER]"
drag, startPoint x: 988, startPoint y: 530, endPoint x: 768, endPoint y: 458, distance: 231.6
click button "Save & Close"
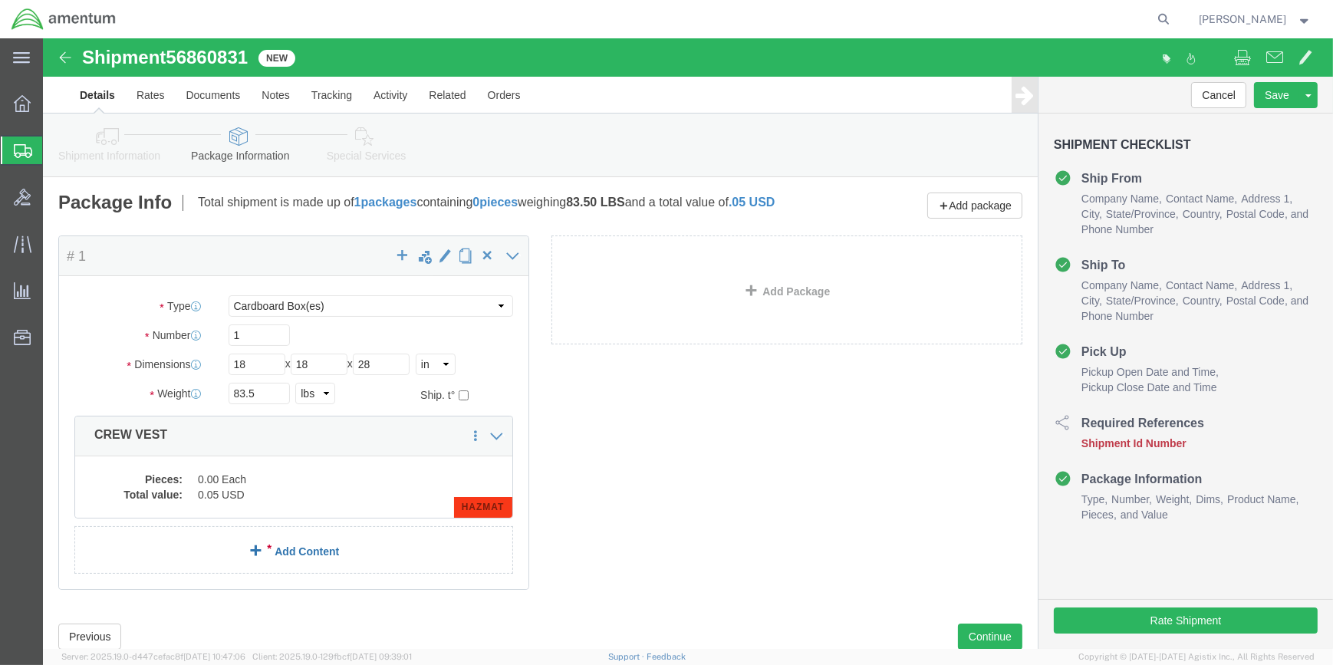
click link "Add Content"
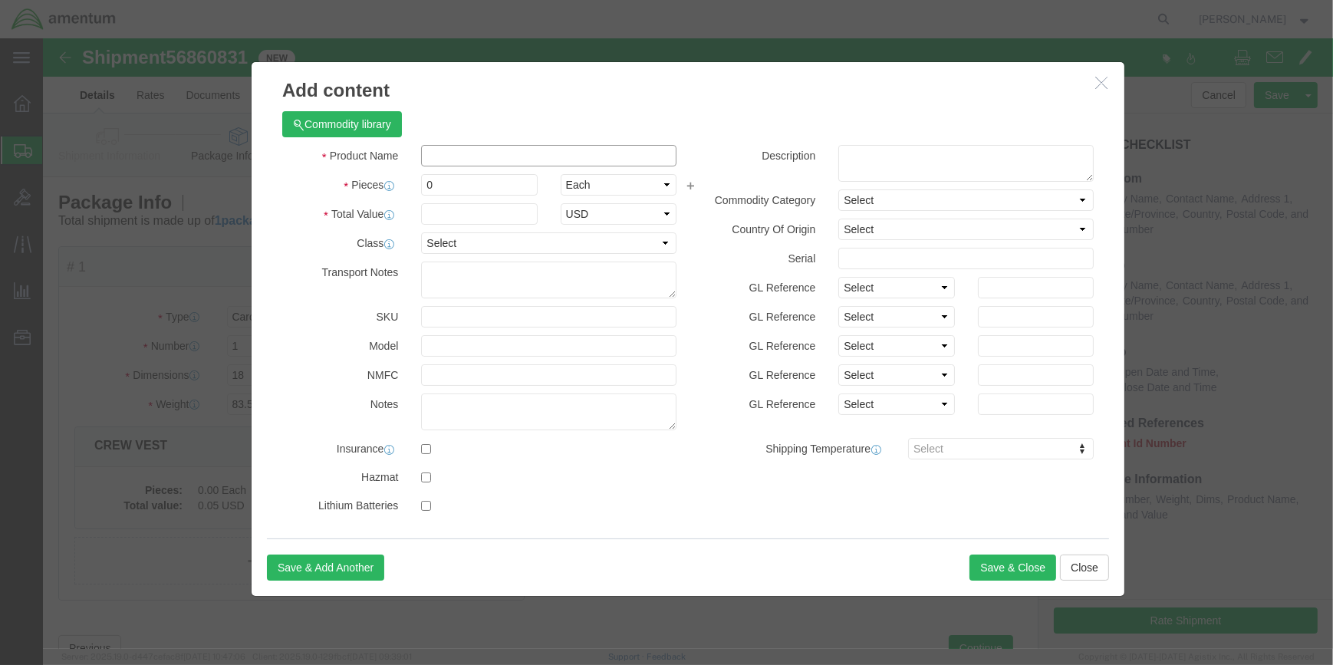
click input "text"
type input "SEA BOTTLE"
type input "6"
type input ".24"
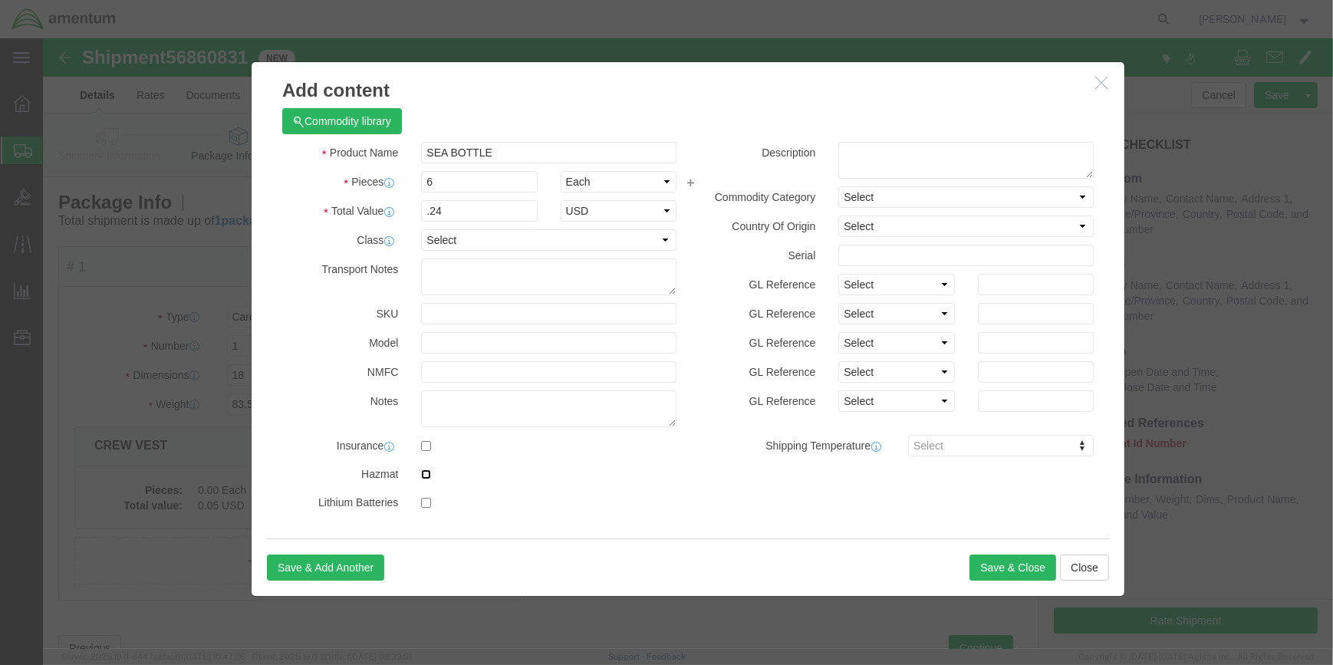
click input "checkbox"
checkbox input "true"
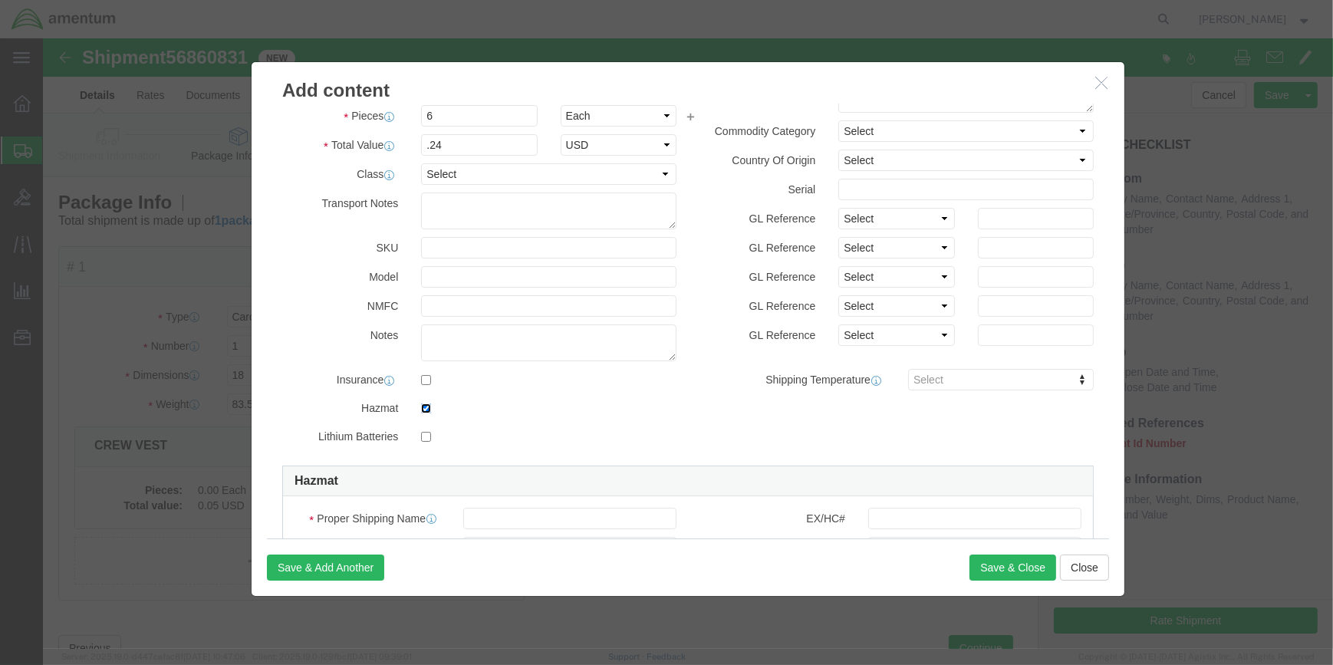
scroll to position [404, 0]
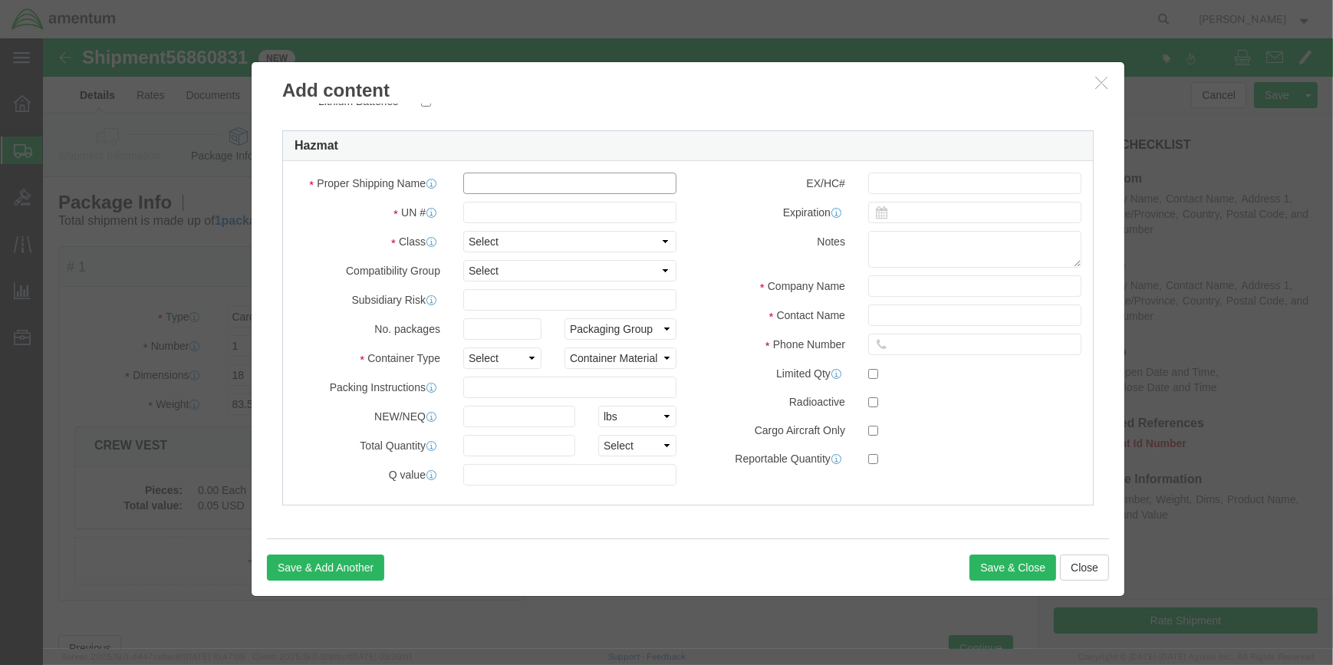
click input "text"
type input "AIR,COMPRESSED"
type input "1002"
select select "2.2 Non-Flammable Gas"
click select "Select 1 - Drums 2 - Reserved 3 - Jerricans 4 - Boxes 5 - Bags 6 - Composite Pa…"
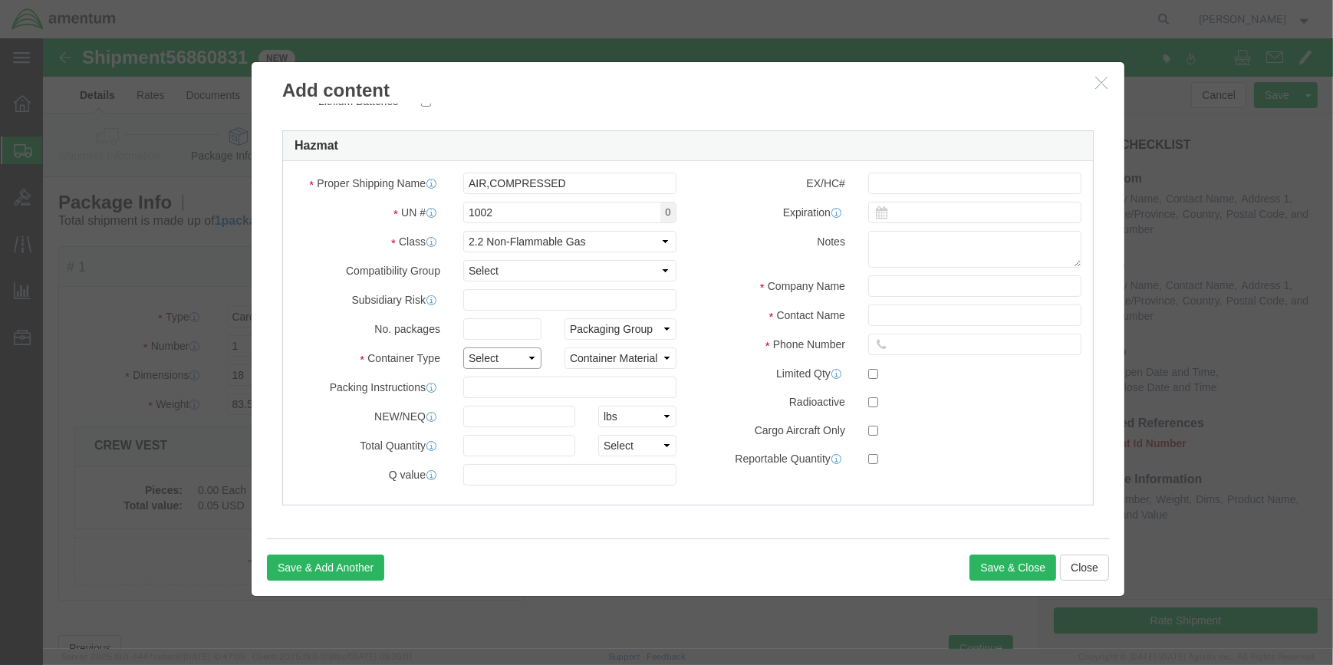
select select "BOXES"
click select "Select 1 - Drums 2 - Reserved 3 - Jerricans 4 - Boxes 5 - Bags 6 - Composite Pa…"
drag, startPoint x: 611, startPoint y: 317, endPoint x: 604, endPoint y: 326, distance: 11.5
click select "Container Material A - Steel (all types and surface treatments) B - Aluminum C …"
select select "FIBERBOARD"
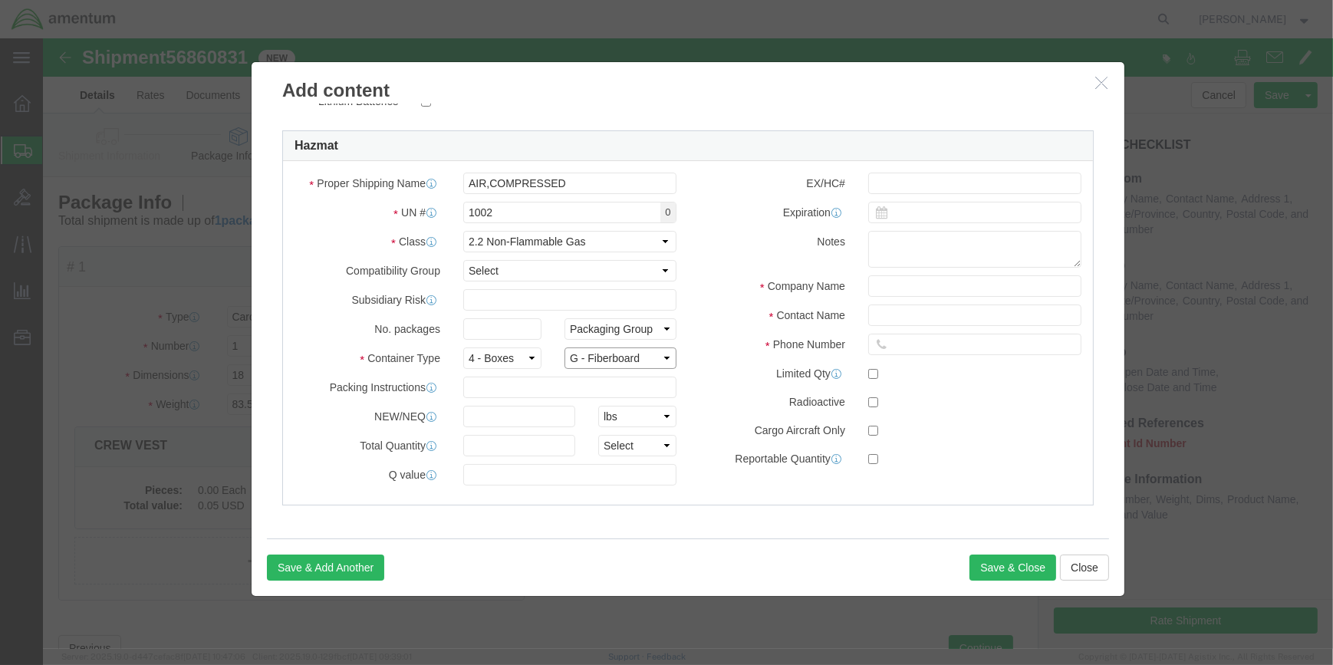
click select "Container Material A - Steel (all types and surface treatments) B - Aluminum C …"
drag, startPoint x: 446, startPoint y: 347, endPoint x: 446, endPoint y: 331, distance: 16.9
click input "text"
type input "200"
click input "text"
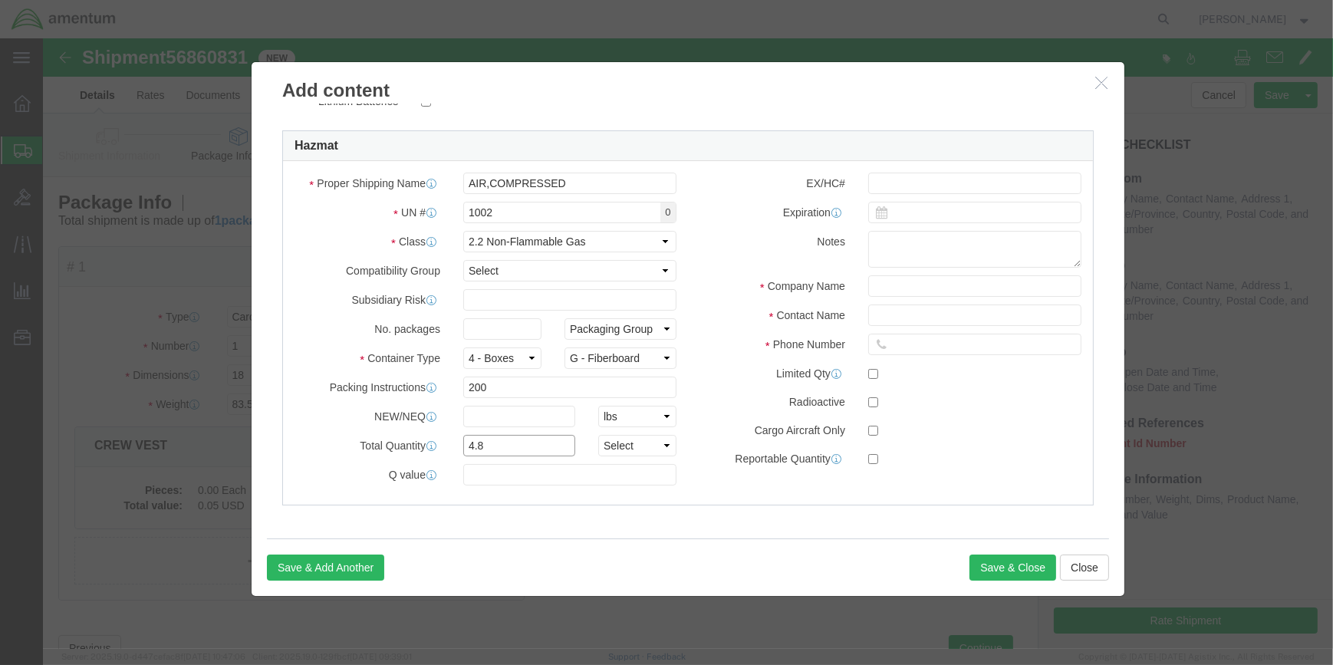
type input "4.8"
click select "Select curies gallons kgs lbs liters milliliters"
select select "KGS"
click select "Select curies gallons kgs lbs liters milliliters"
click input "text"
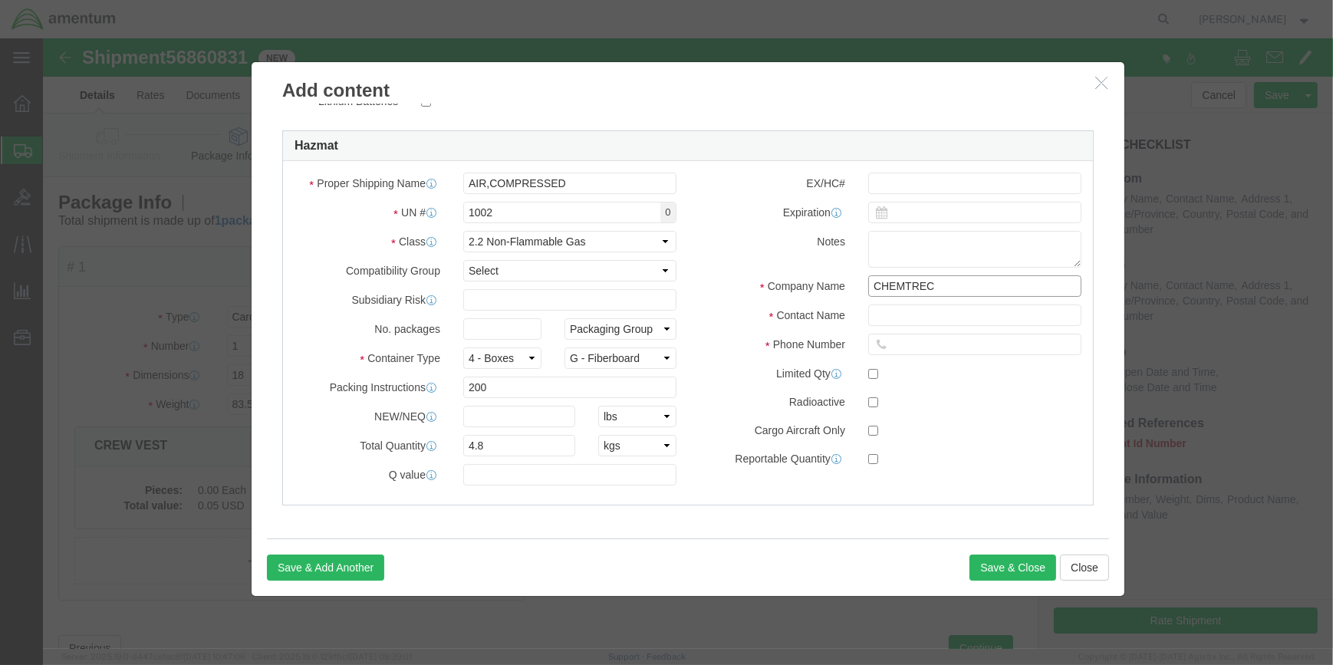
type input "CHEMTREC"
type input "CCN 216832"
type input "[PHONE_NUMBER]"
click button "Save & Close"
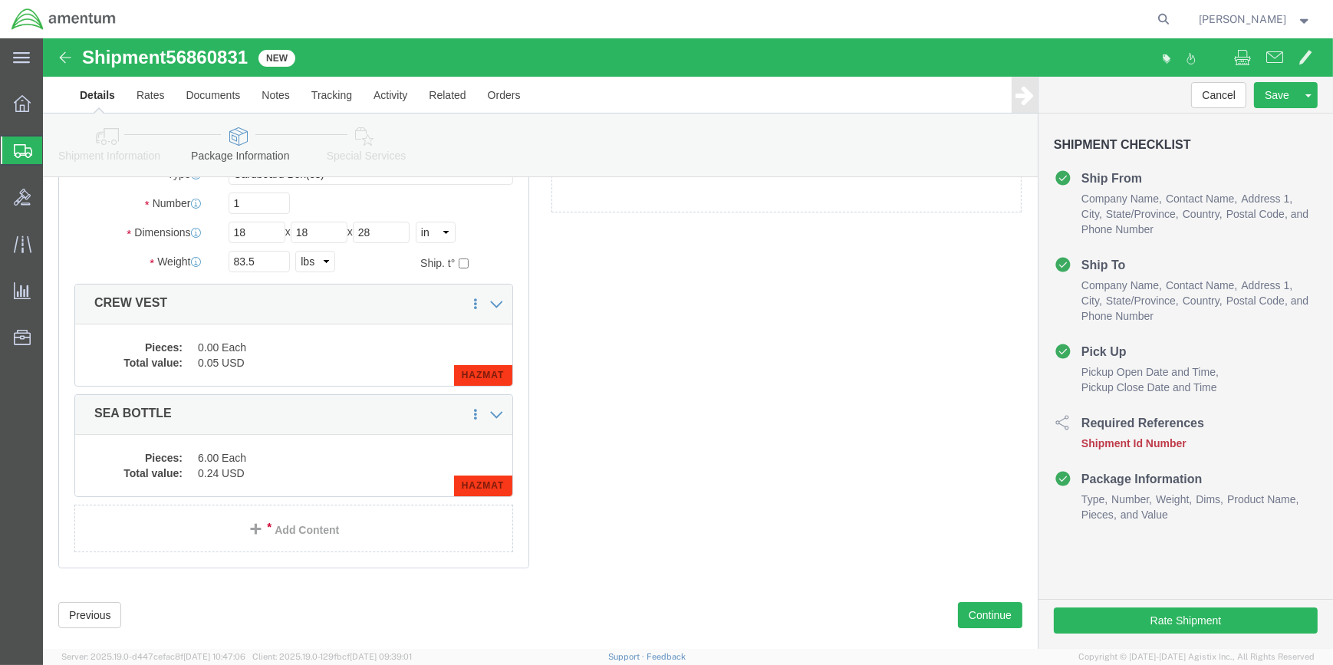
scroll to position [168, 0]
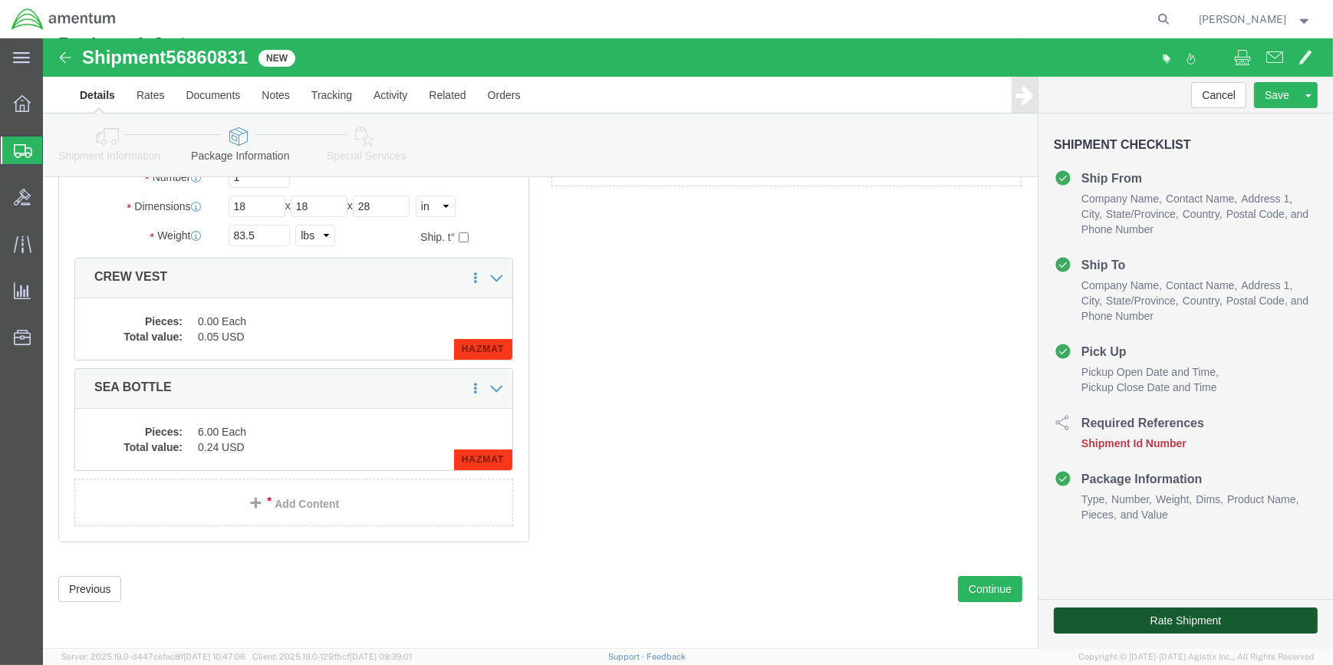
click button "Rate Shipment"
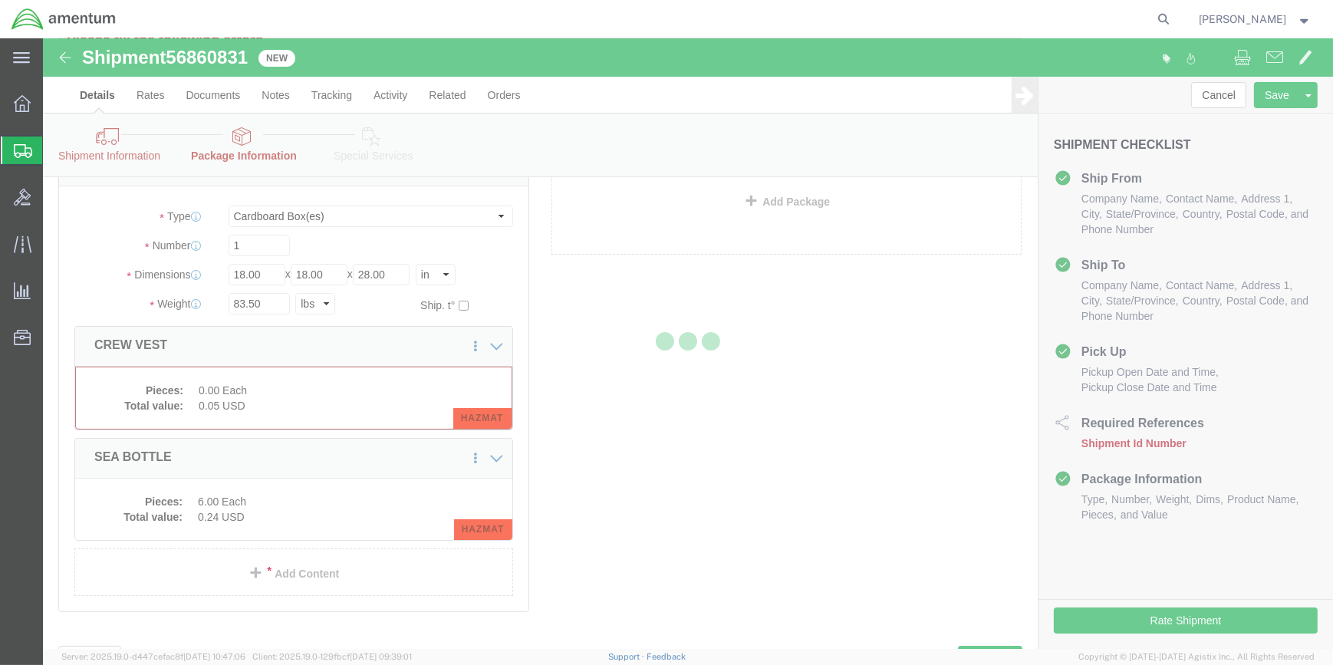
scroll to position [159, 0]
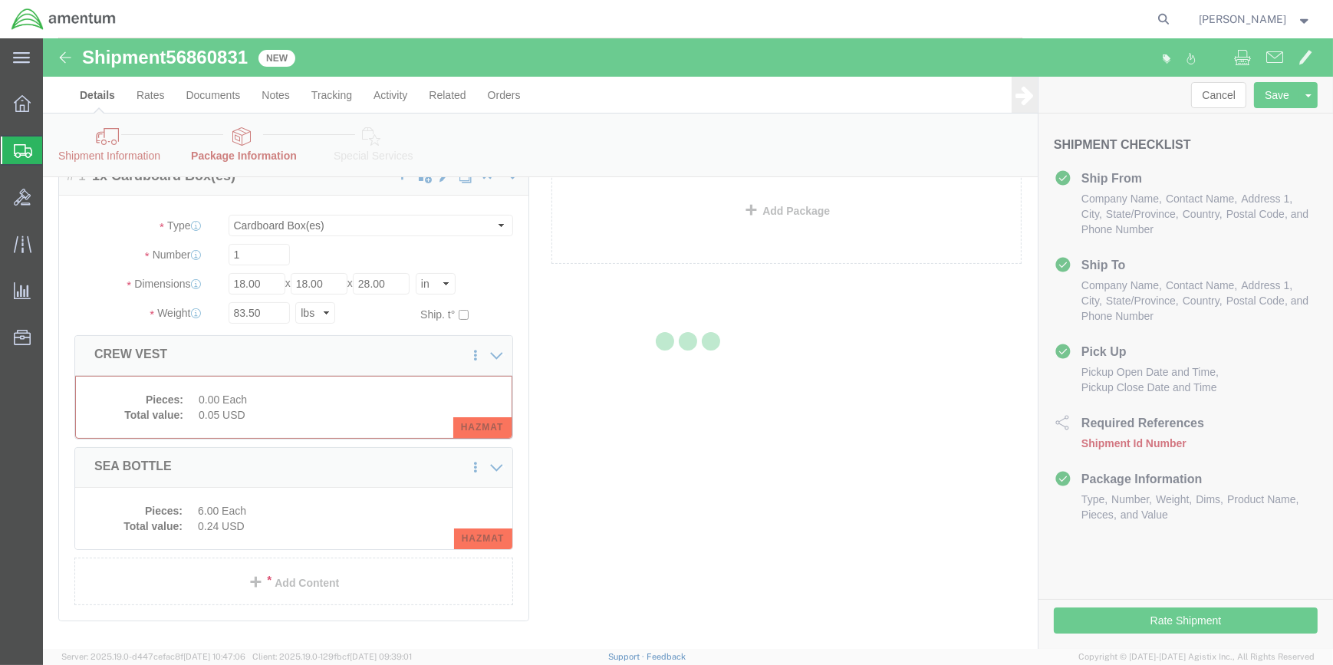
select select "CBOX"
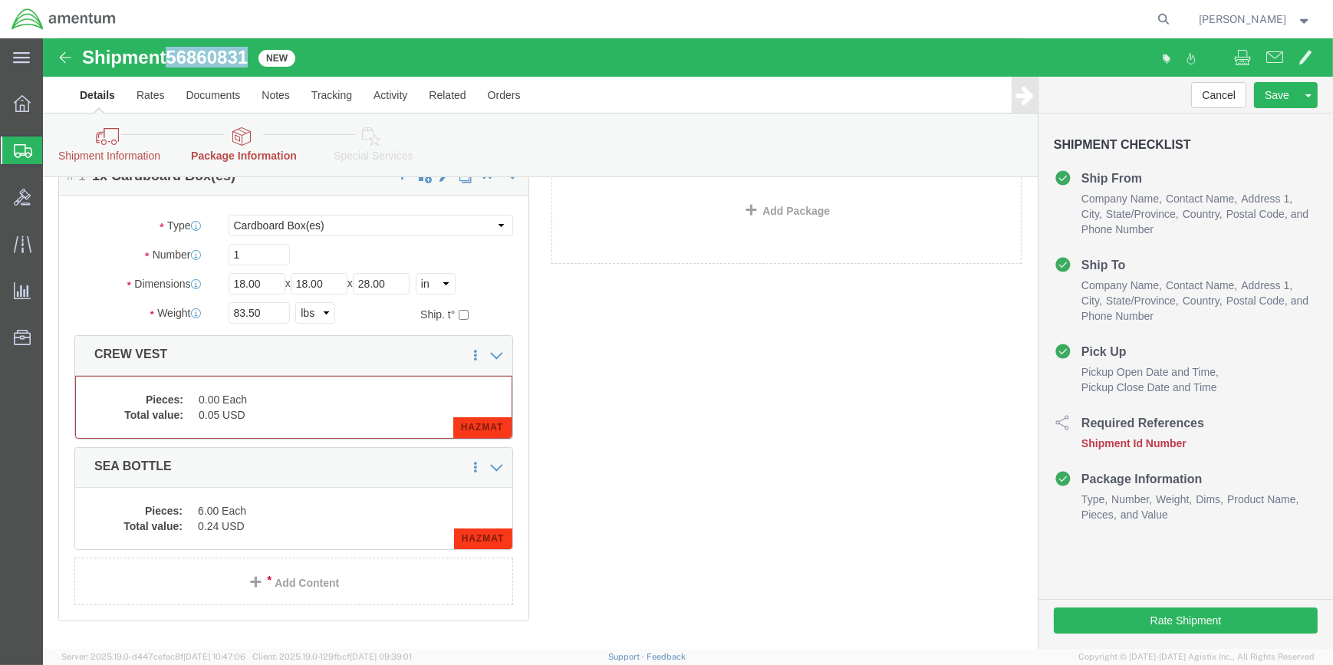
drag, startPoint x: 126, startPoint y: 10, endPoint x: 209, endPoint y: 20, distance: 84.2
click h1 "Shipment 56860831"
drag, startPoint x: 198, startPoint y: 21, endPoint x: 187, endPoint y: 21, distance: 10.7
copy span "56860831"
click icon
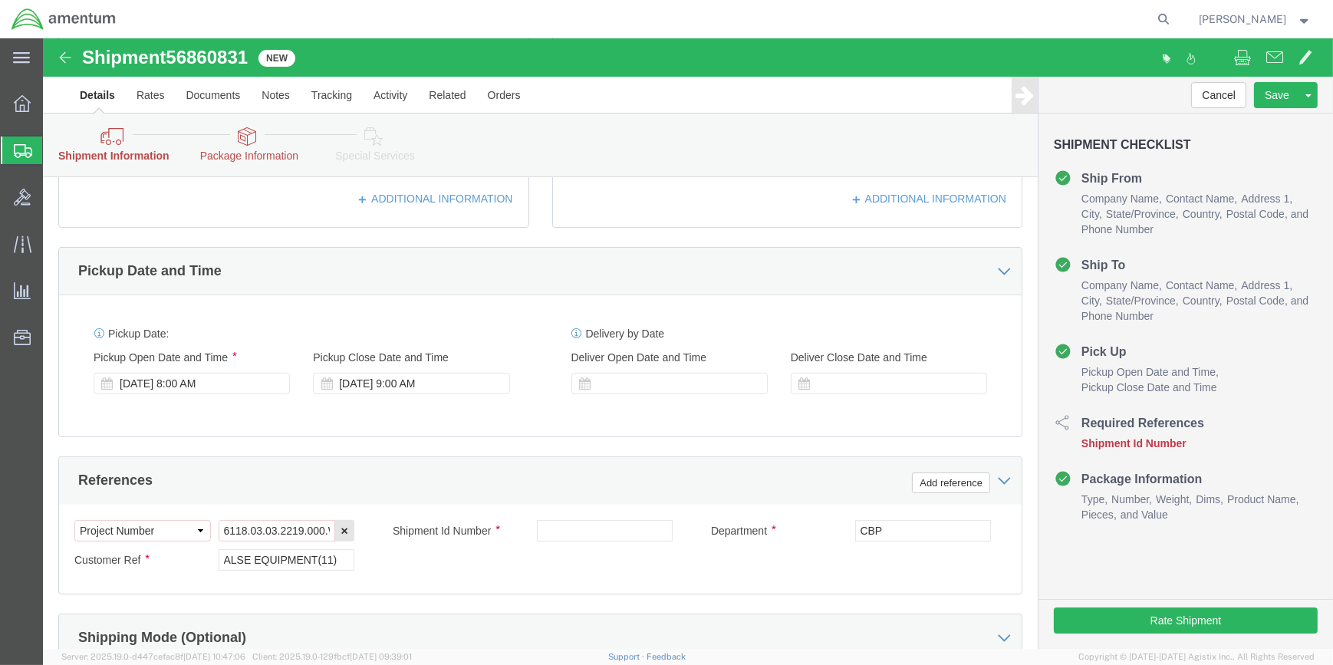
scroll to position [646, 0]
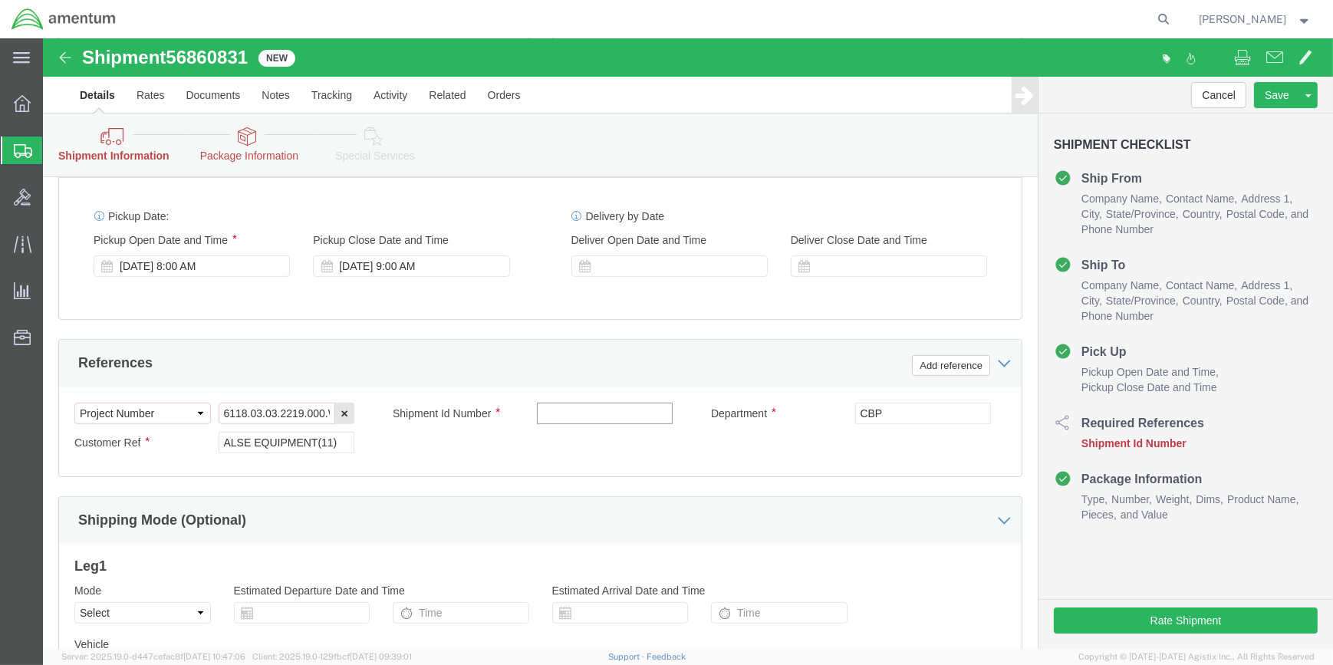
paste input "56860831"
type input "56860831"
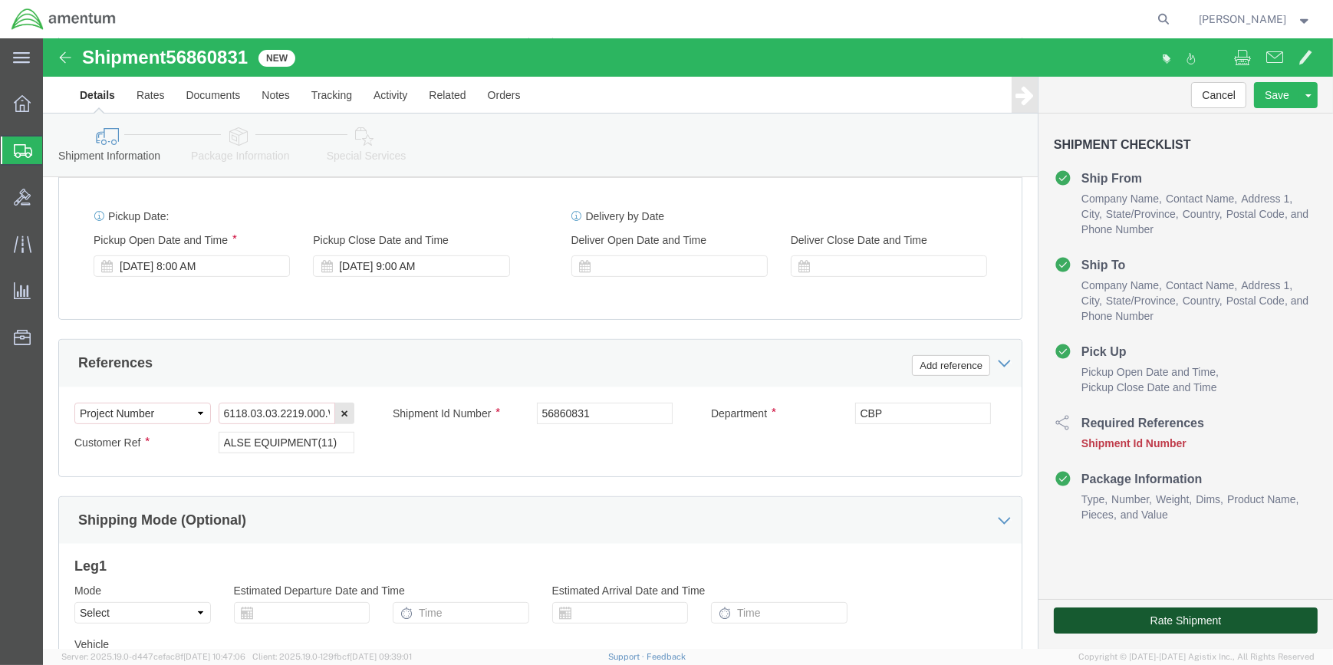
click button "Rate Shipment"
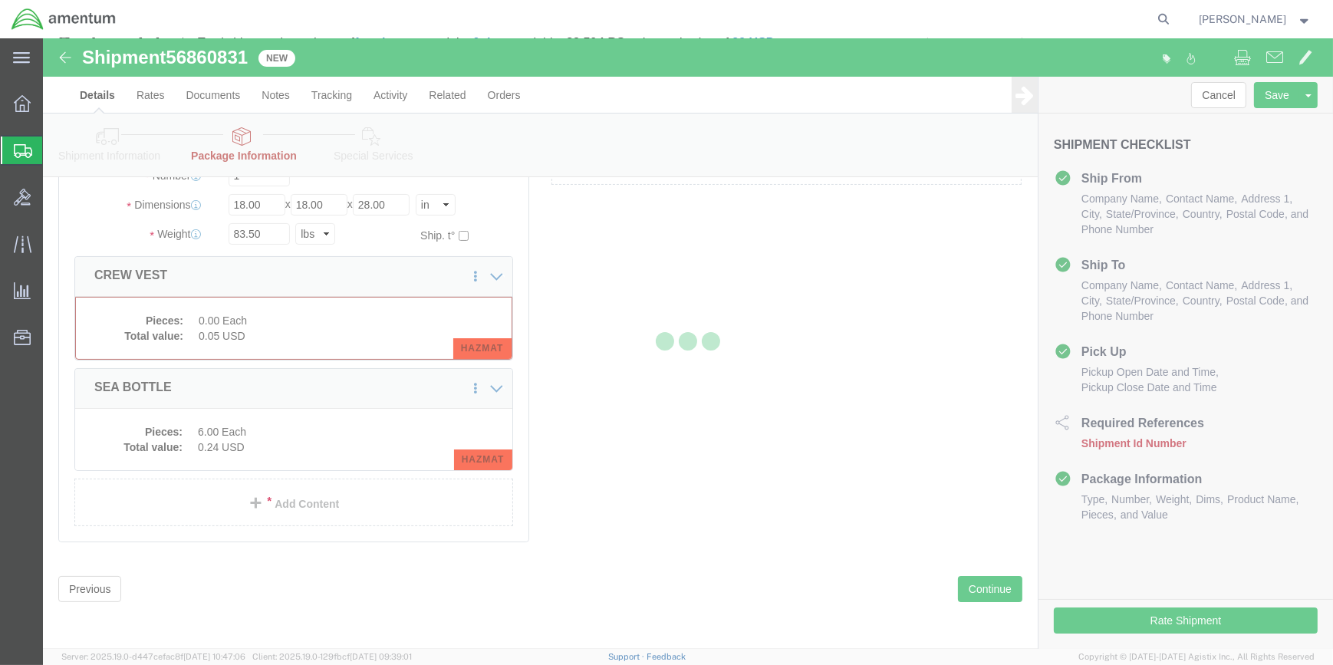
scroll to position [143, 0]
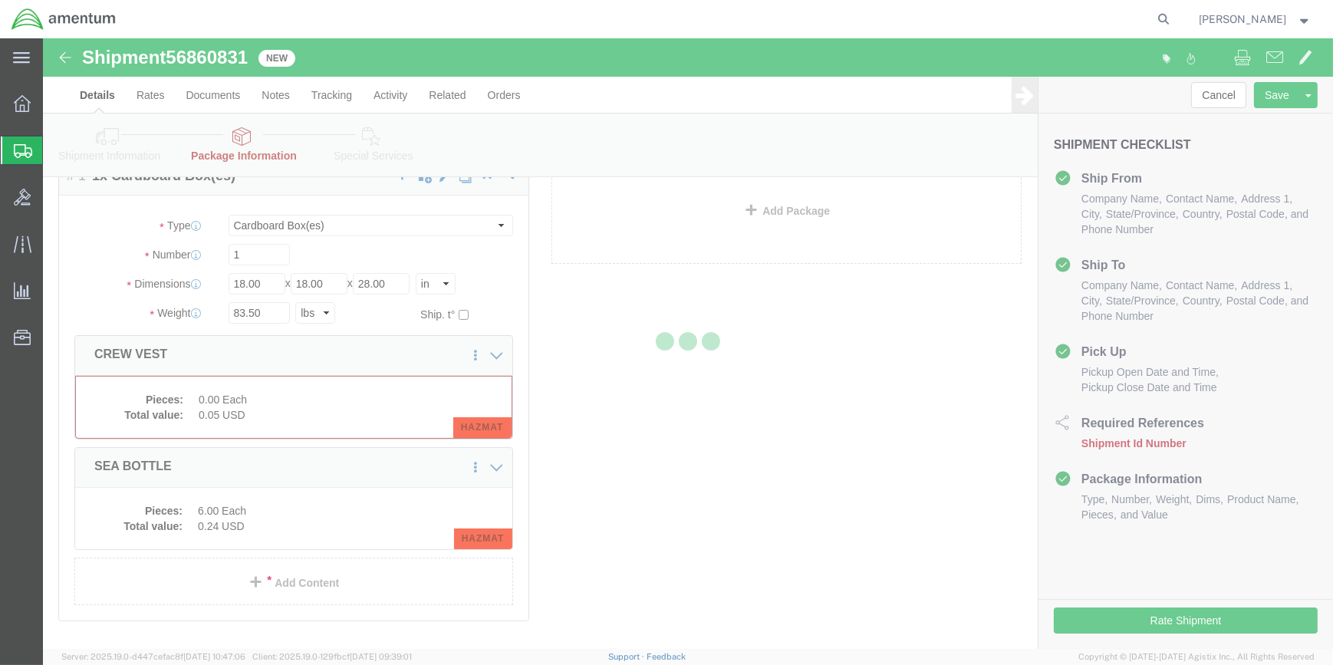
select select "CBOX"
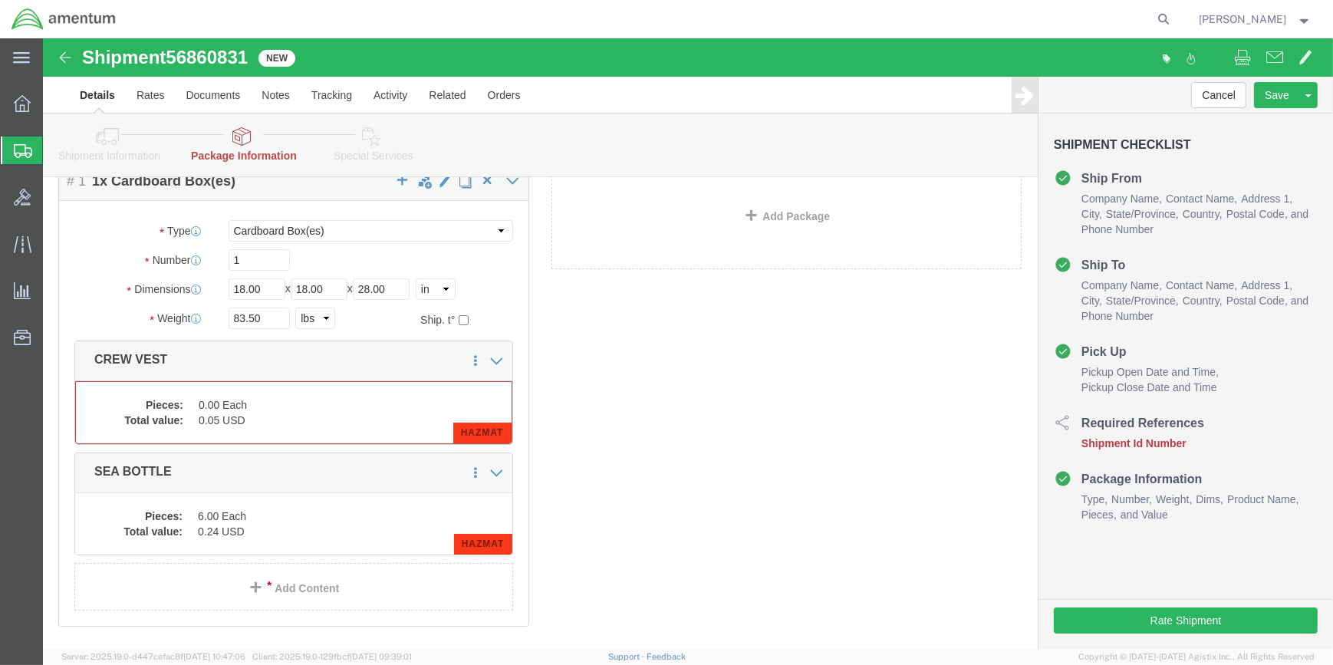
scroll to position [139, 0]
click div "Package Content # 1 1 x Cardboard Box(es) Package Type Select BCK Boxes Bale(s)…"
click div "Pieces: 0.00 Each Total value: 0.05 USD HAZMAT"
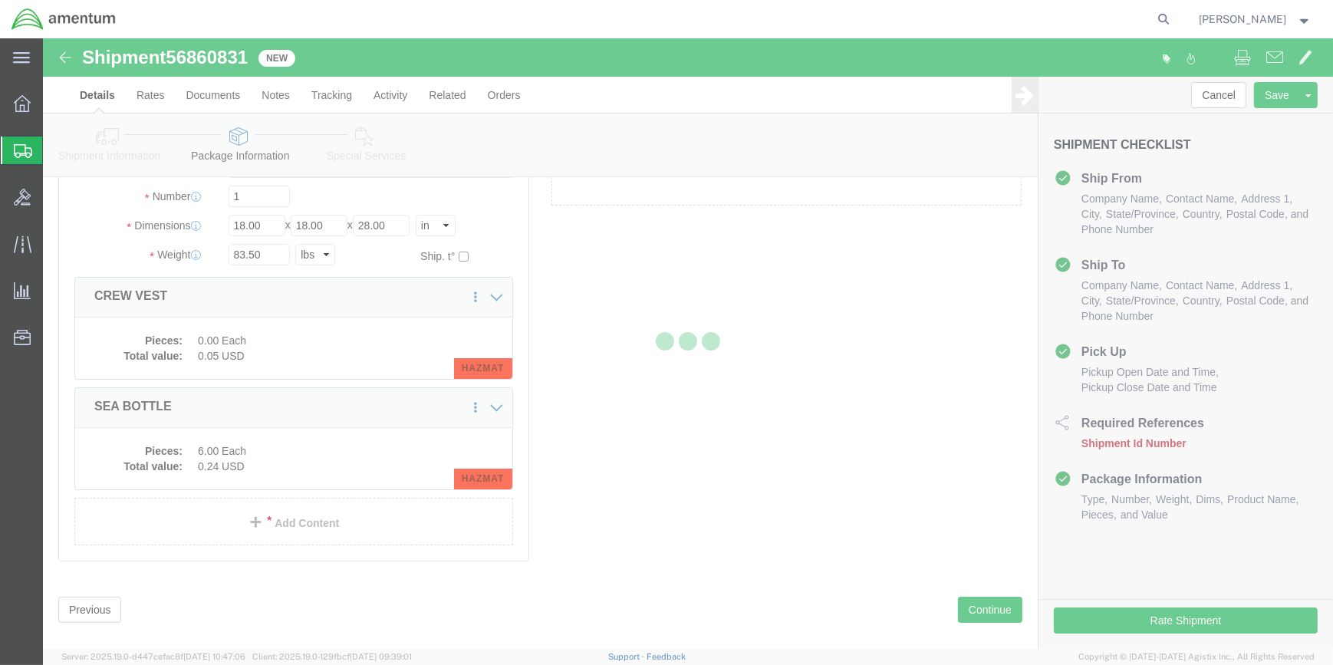
scroll to position [77, 0]
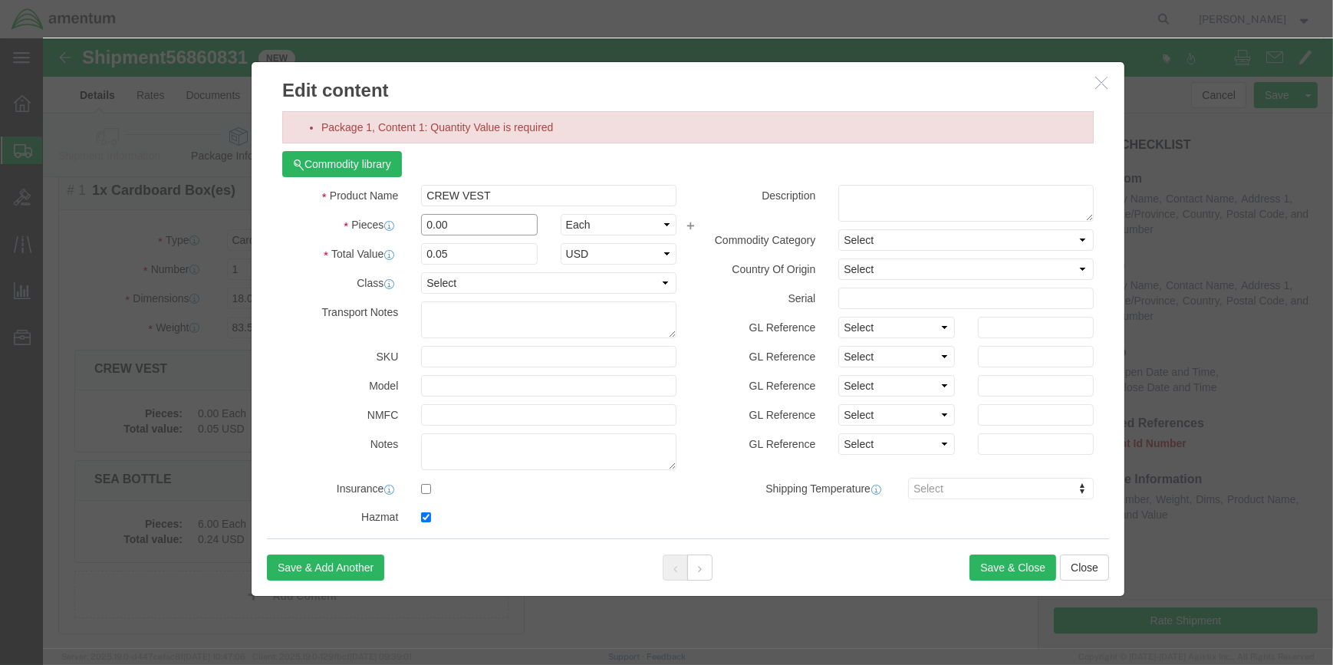
click input "0.00"
type input "0"
type input "5"
type input "0.25"
click button "Save & Close"
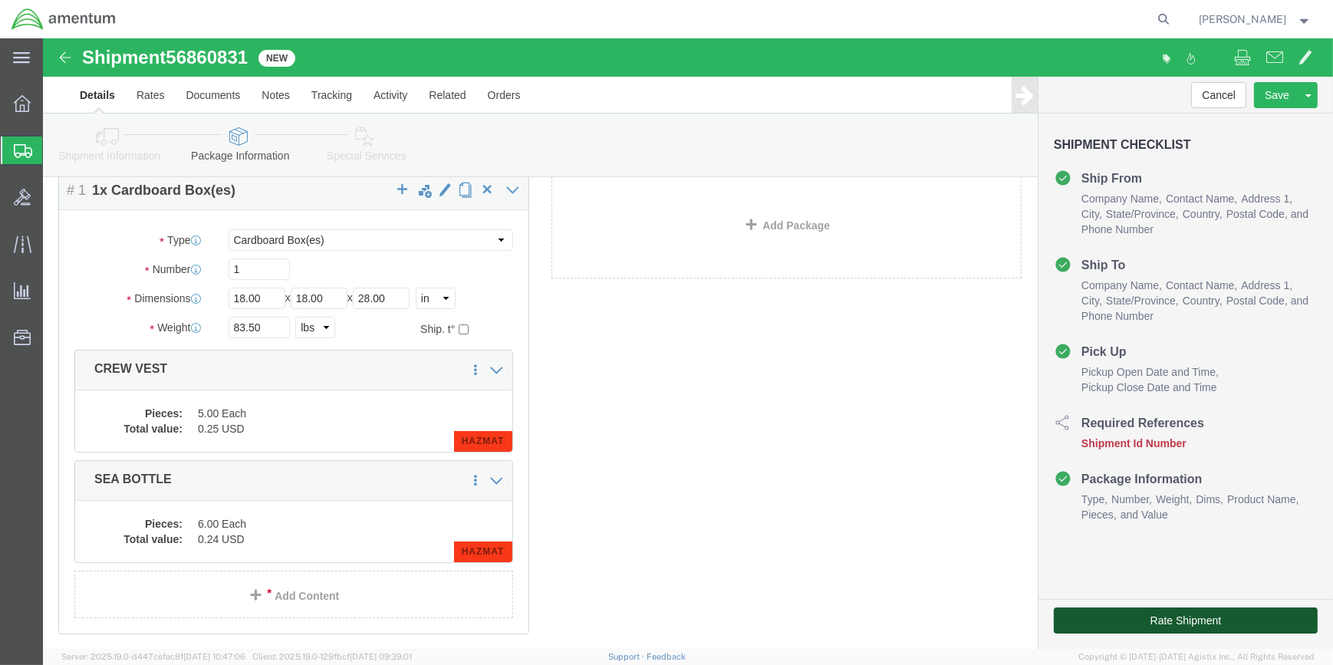
click button "Rate Shipment"
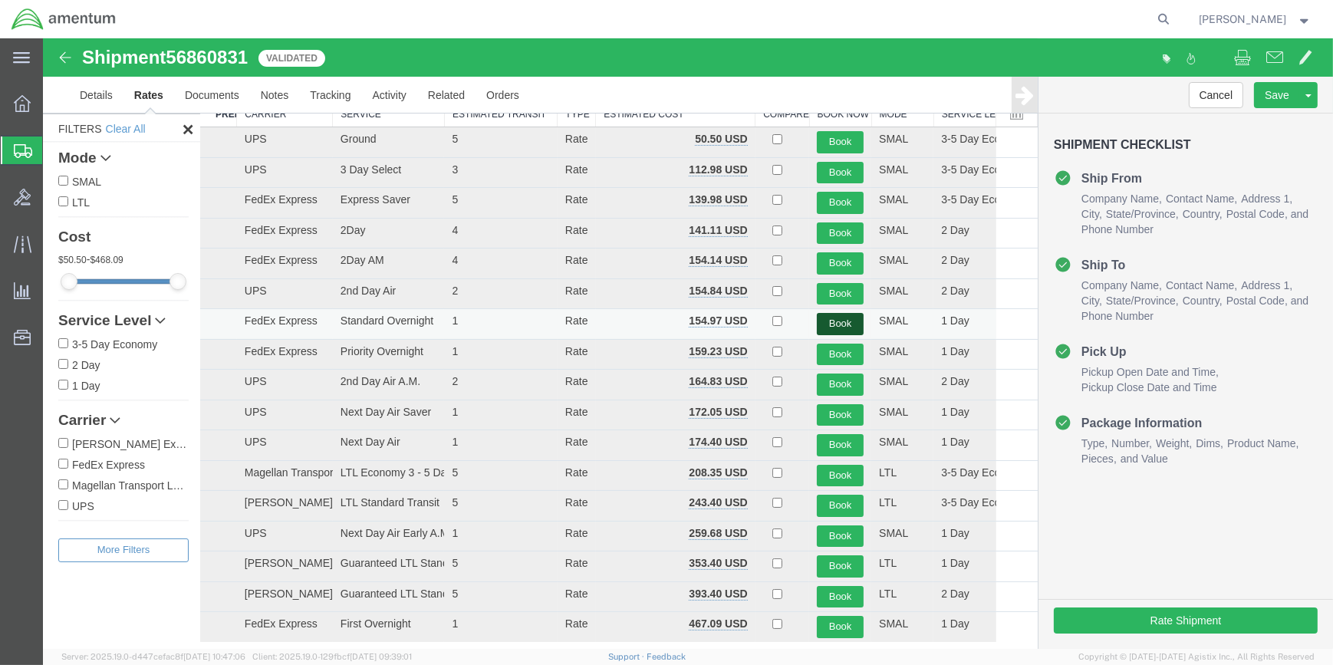
click at [821, 319] on button "Book" at bounding box center [840, 324] width 47 height 22
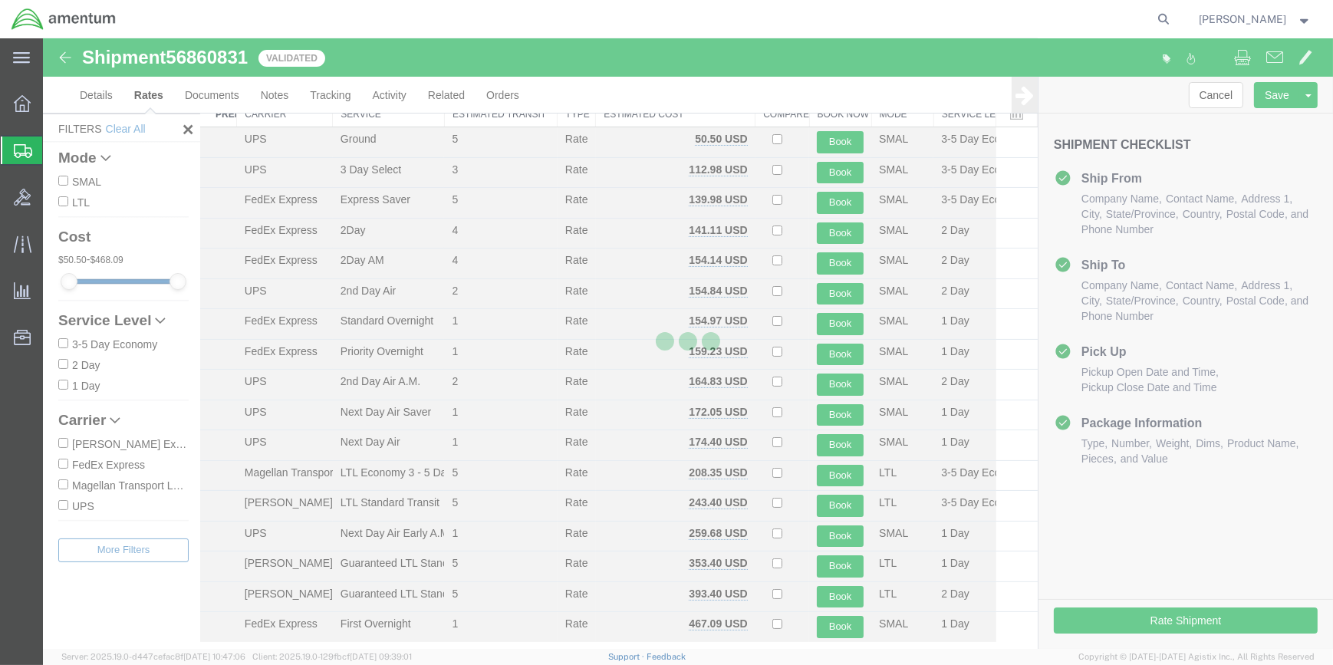
scroll to position [0, 0]
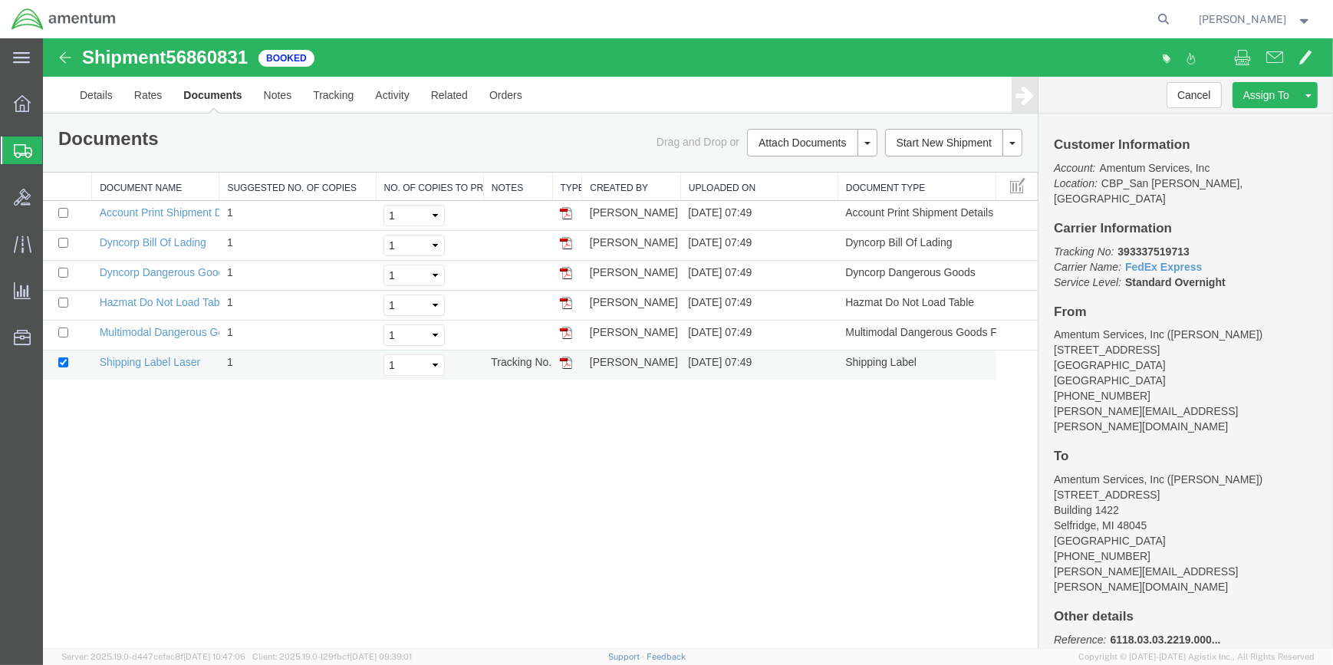
click at [566, 358] on img at bounding box center [566, 363] width 12 height 12
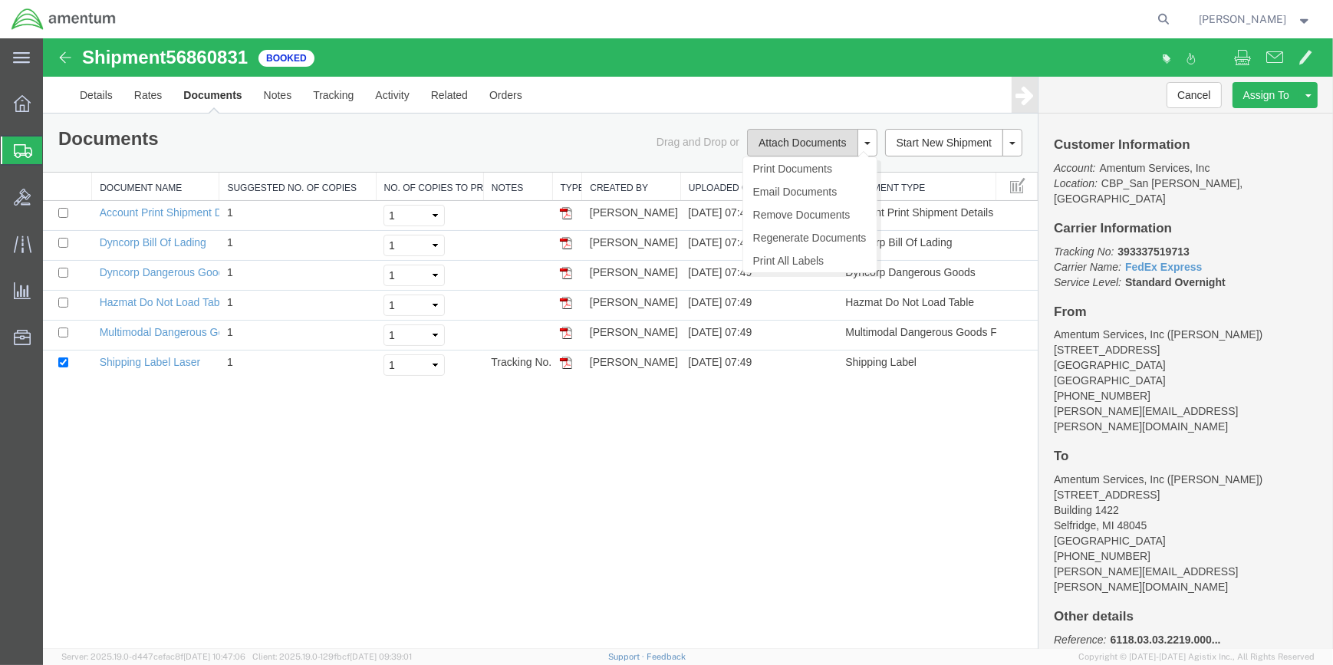
click at [781, 140] on button "Attach Documents" at bounding box center [802, 143] width 110 height 28
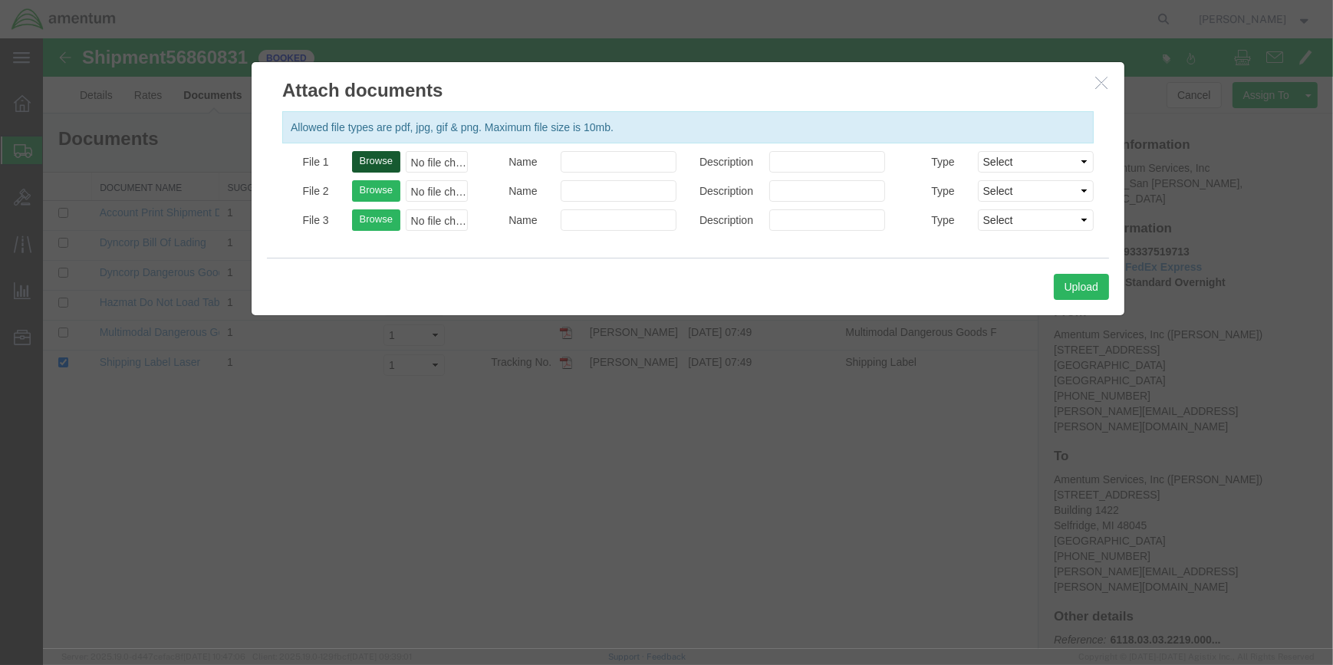
click at [380, 153] on button "Browse" at bounding box center [376, 161] width 48 height 21
type input "C:\fakepath\DTM 56860831.pdf"
click at [1085, 286] on button "Upload" at bounding box center [1081, 287] width 55 height 26
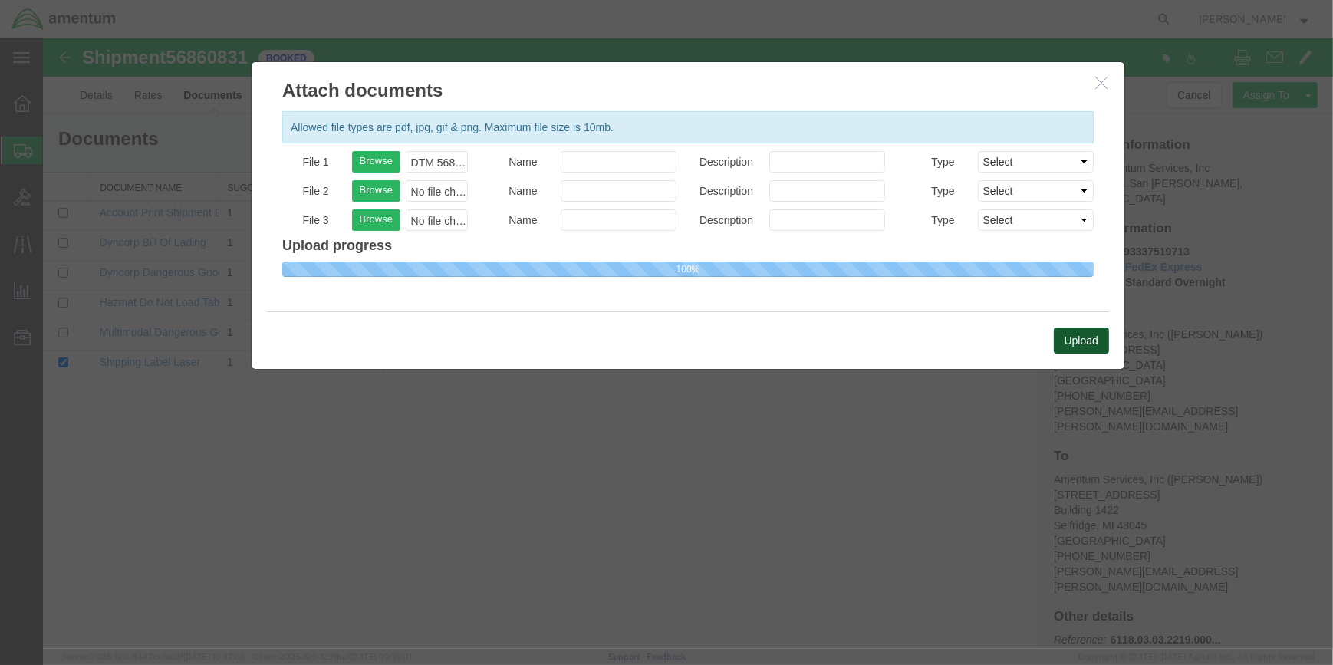
select select
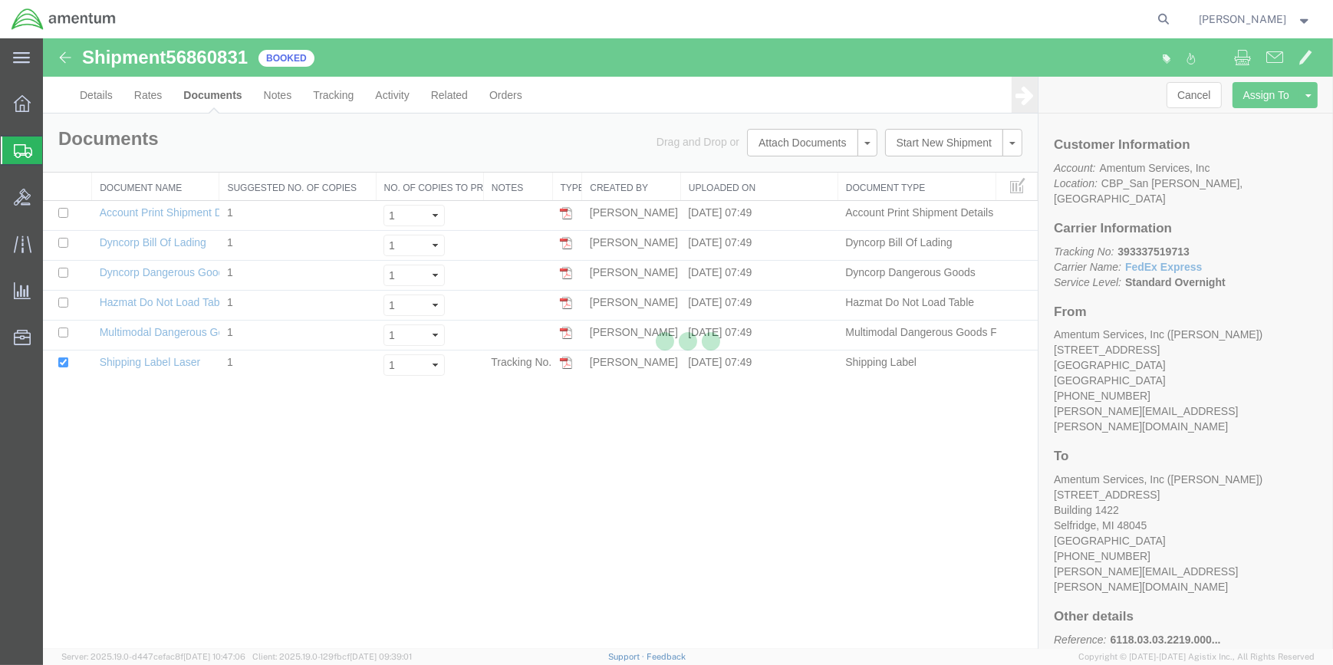
click at [381, 160] on div at bounding box center [688, 343] width 1290 height 610
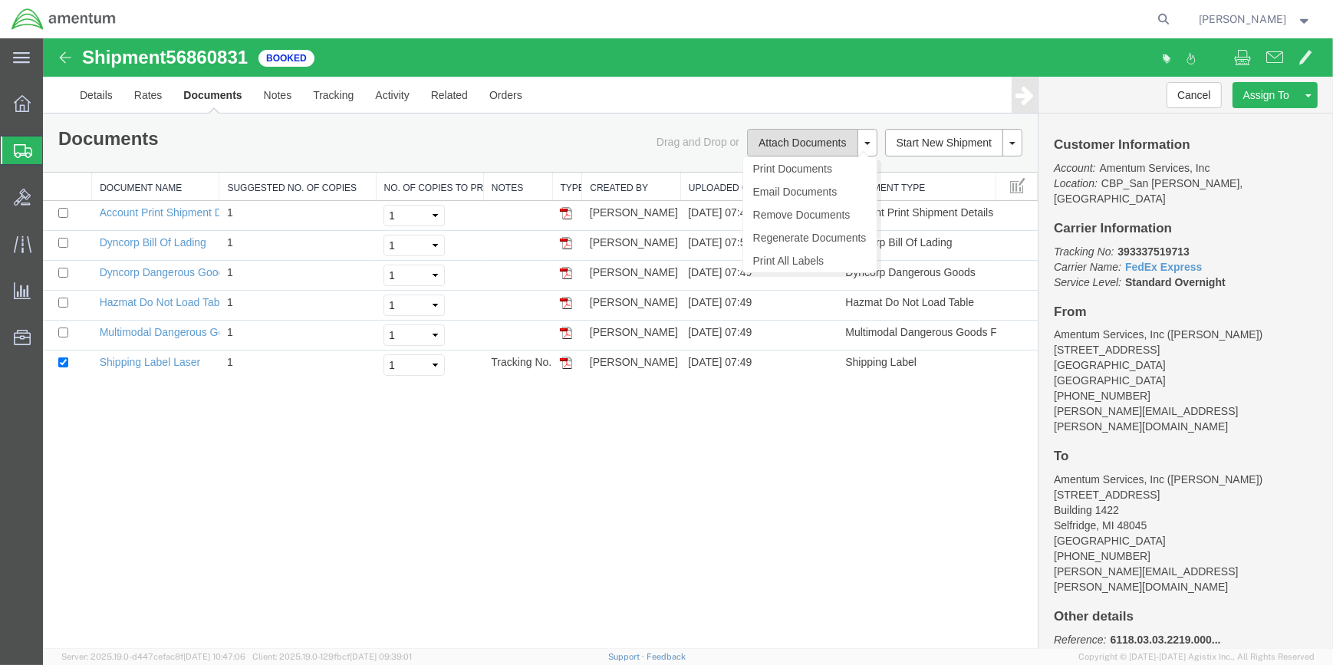
click at [781, 140] on button "Attach Documents" at bounding box center [802, 143] width 110 height 28
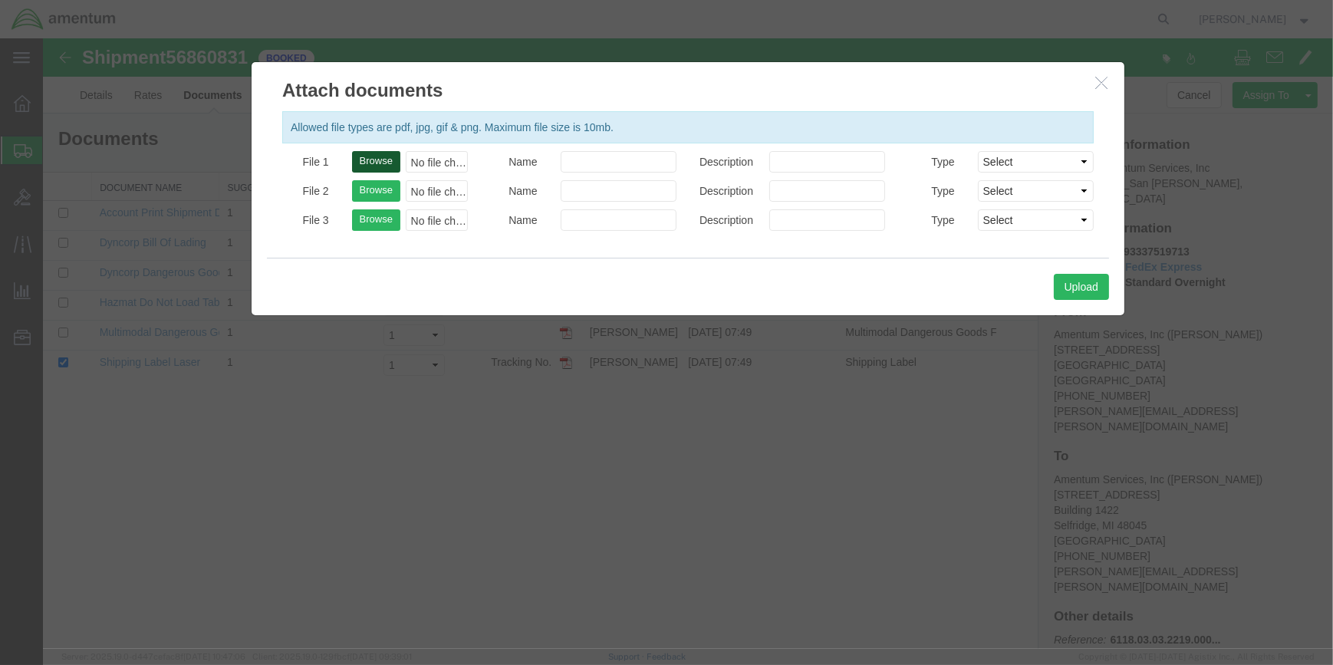
click at [365, 153] on button "Browse" at bounding box center [376, 161] width 48 height 21
type input "C:\fakepath\DTM 56860831.pdf"
drag, startPoint x: 1096, startPoint y: 288, endPoint x: 1081, endPoint y: 288, distance: 15.4
click at [1095, 288] on button "Upload" at bounding box center [1081, 287] width 55 height 26
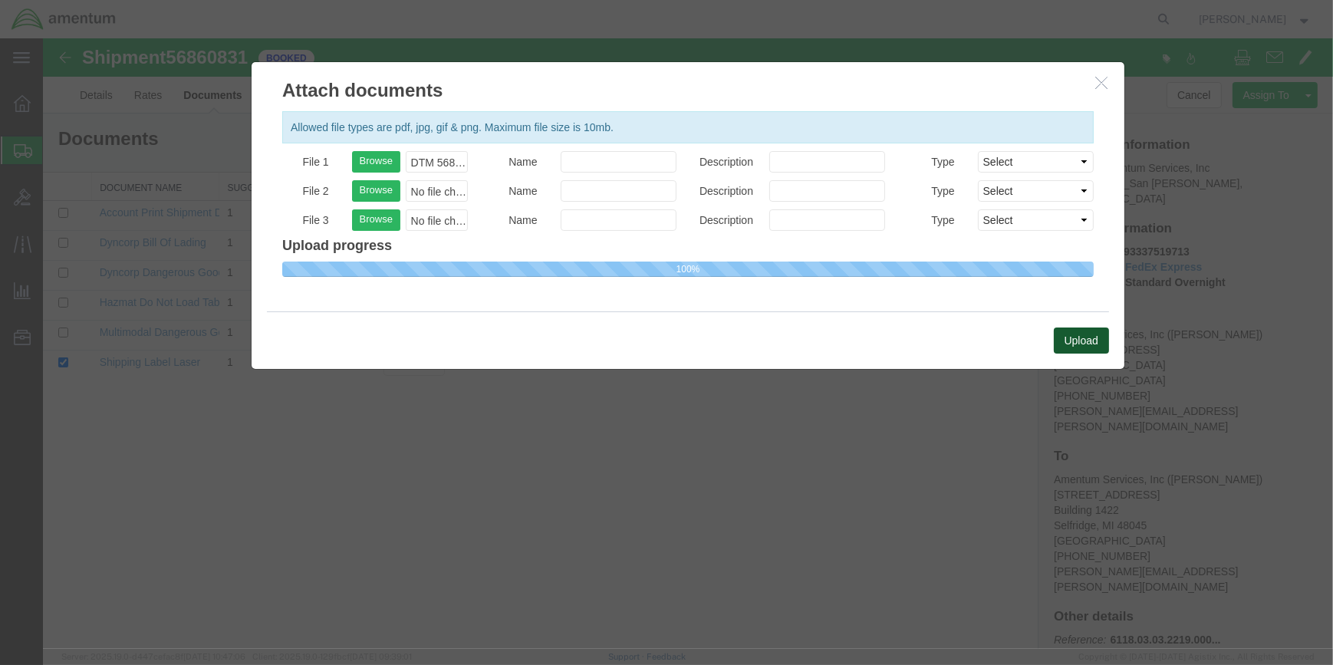
select select
